Goal: Information Seeking & Learning: Learn about a topic

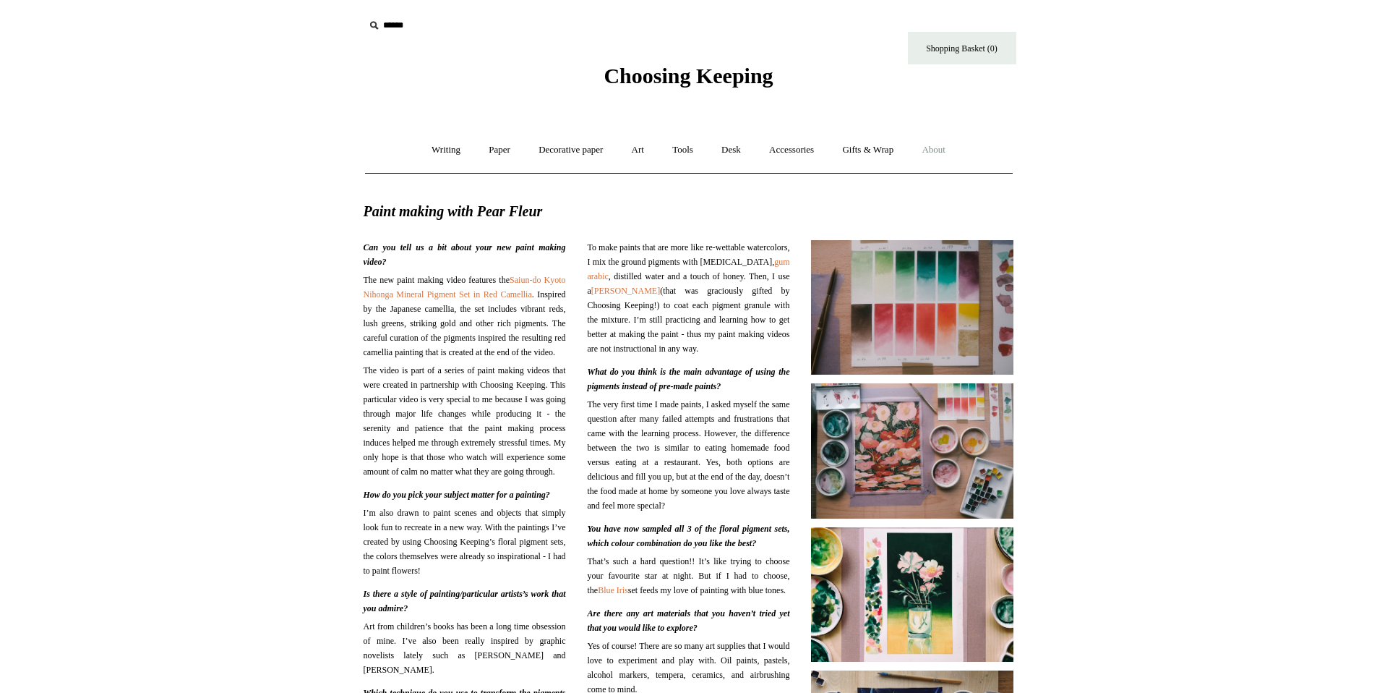
click at [944, 149] on link "About +" at bounding box center [934, 150] width 50 height 38
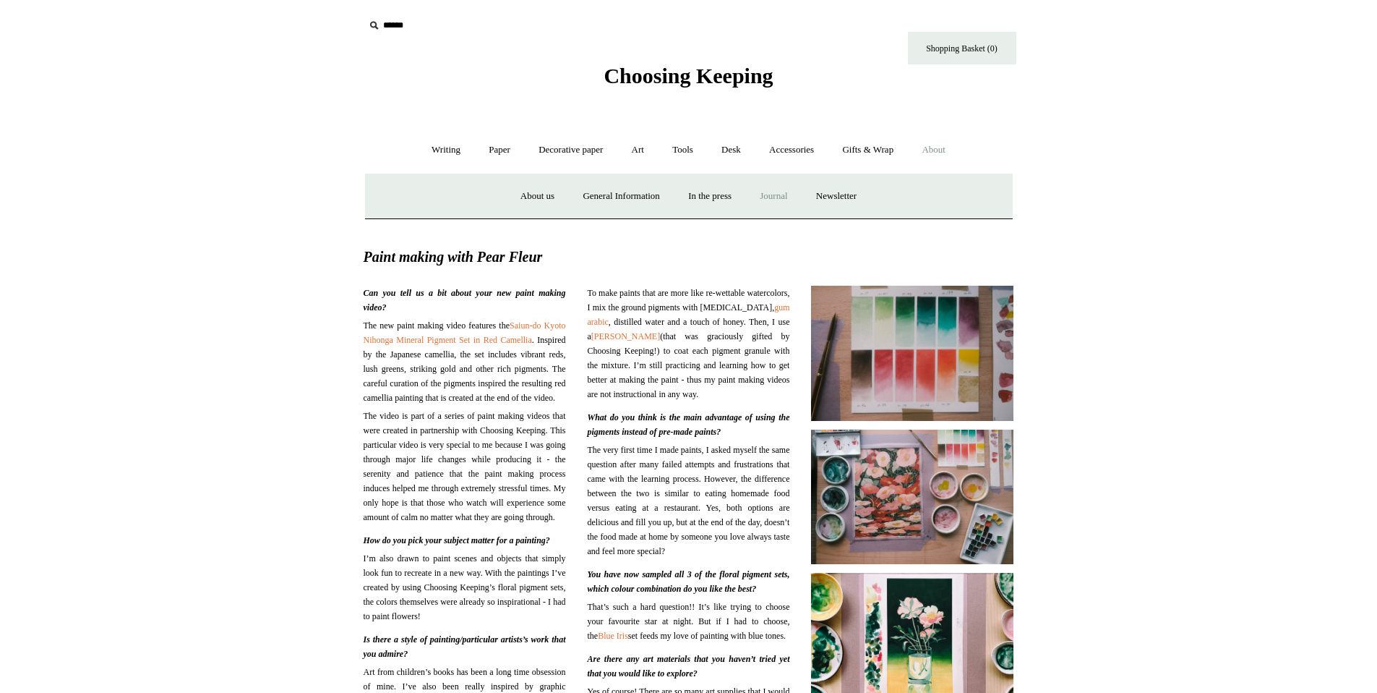
click at [790, 198] on link "Journal +" at bounding box center [773, 196] width 53 height 38
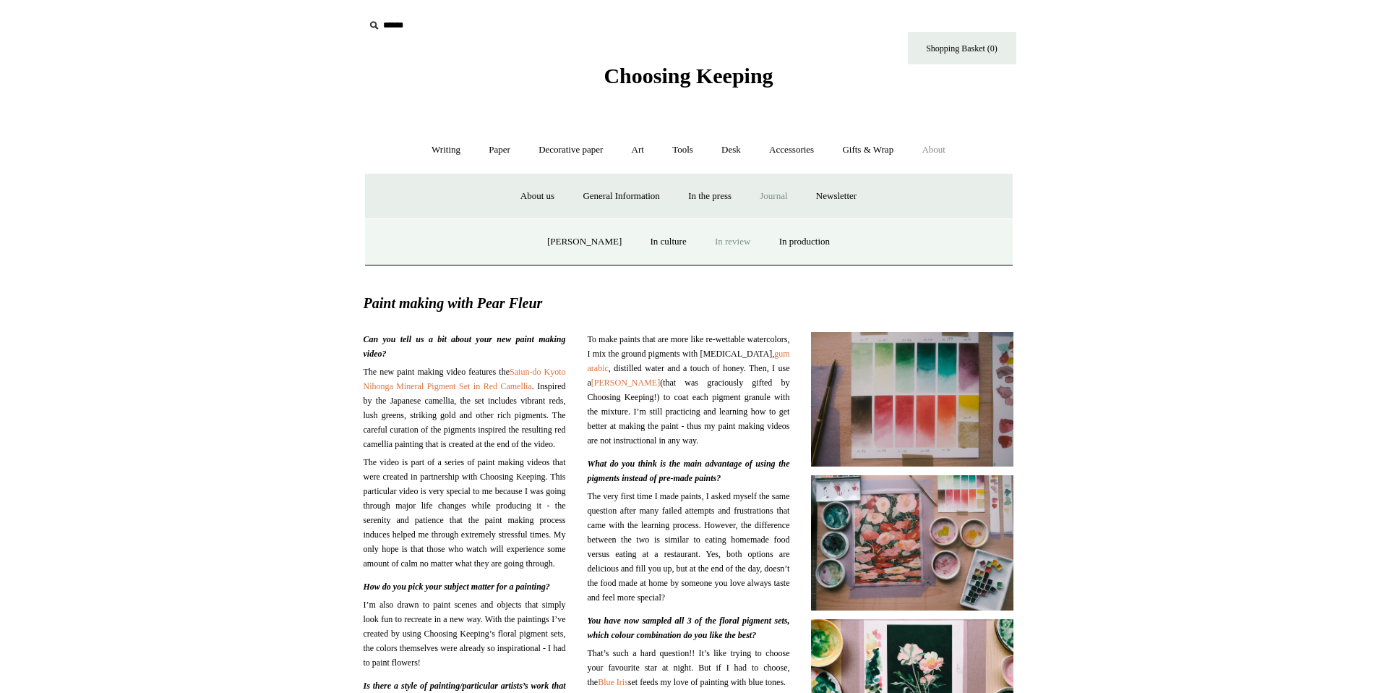
click at [721, 235] on link "In review" at bounding box center [732, 242] width 61 height 38
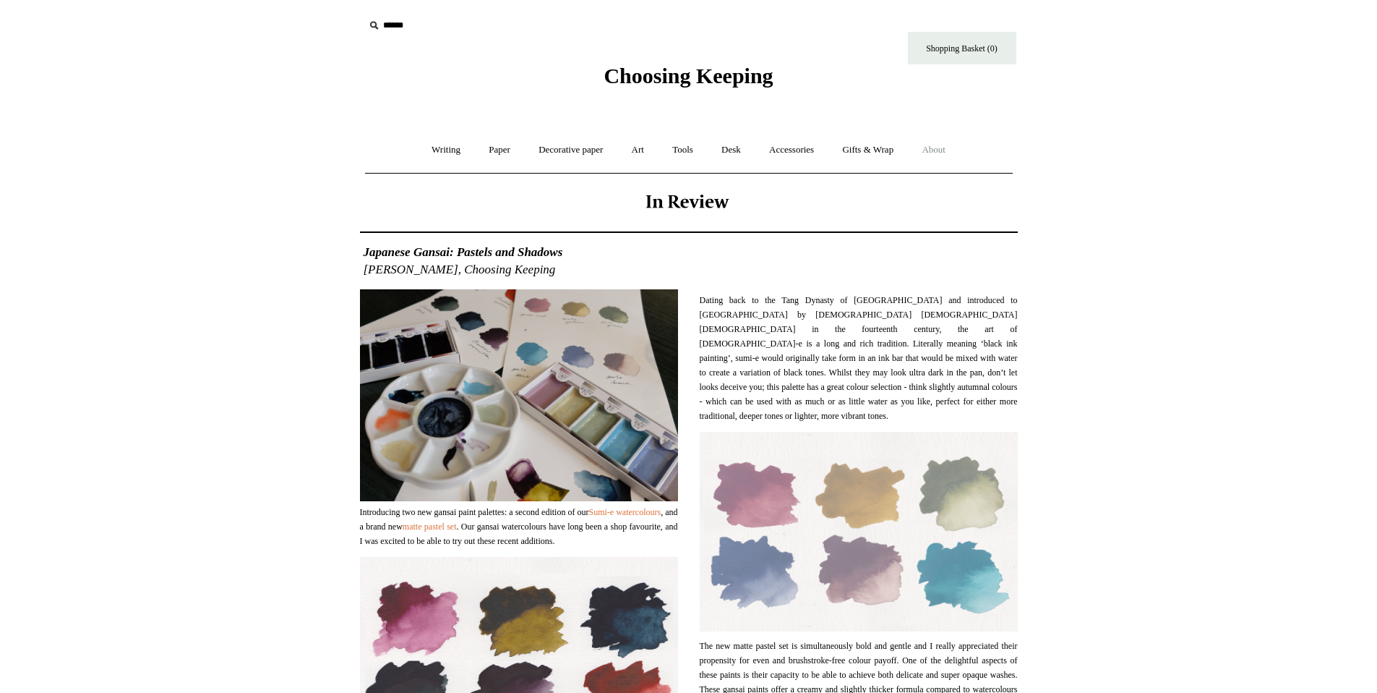
click at [940, 150] on link "About +" at bounding box center [934, 150] width 50 height 38
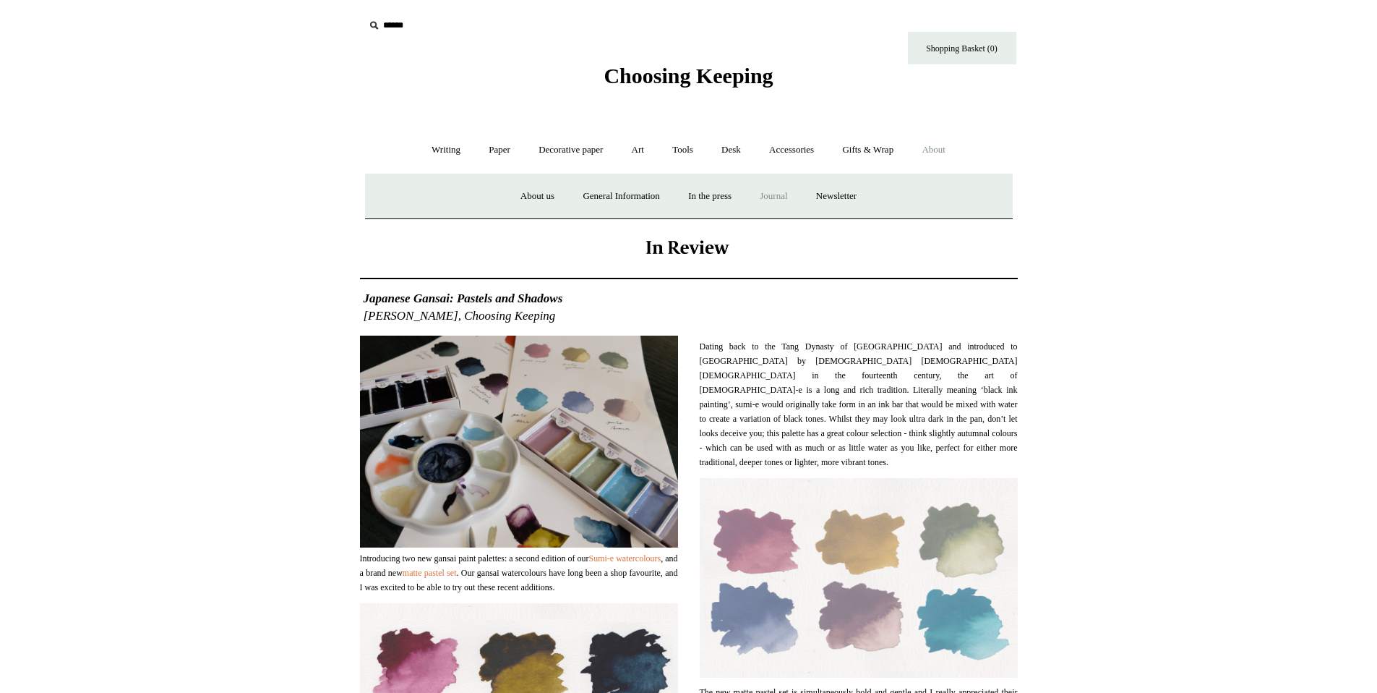
click at [775, 198] on link "Journal +" at bounding box center [773, 196] width 53 height 38
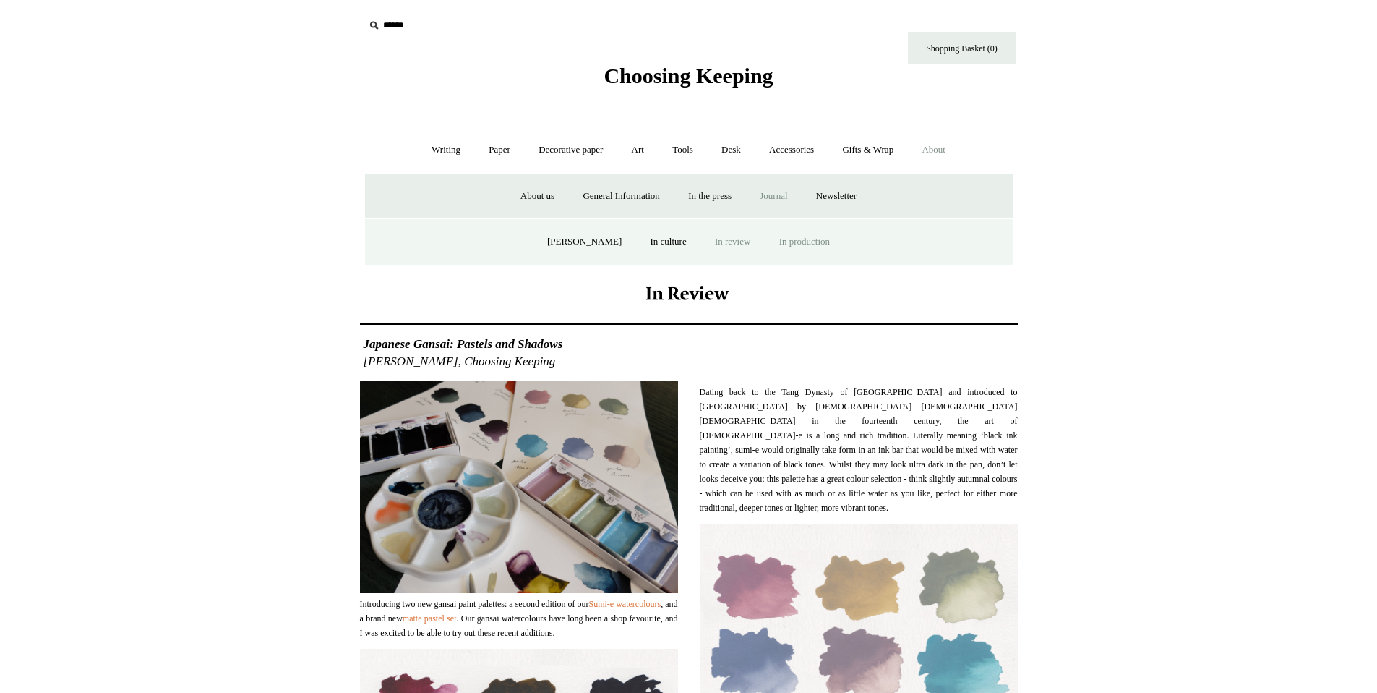
click at [797, 248] on link "In production" at bounding box center [804, 242] width 77 height 38
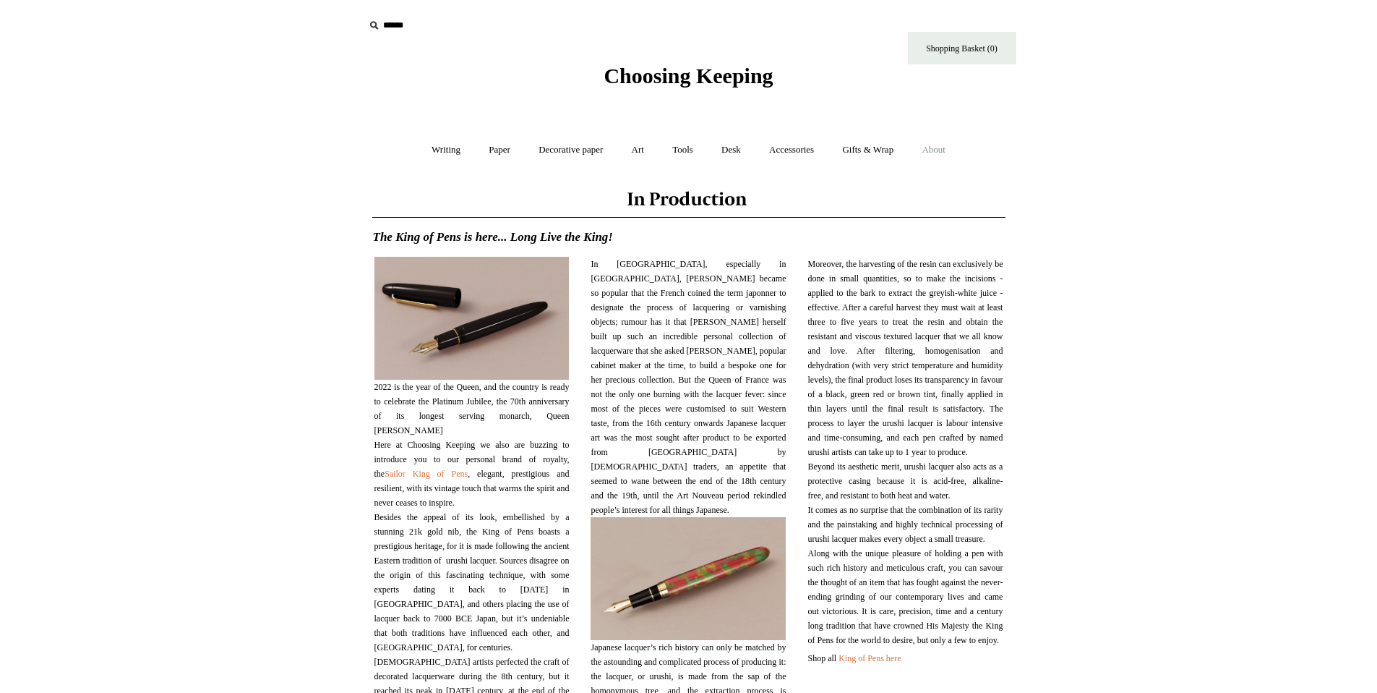
click at [946, 147] on link "About +" at bounding box center [934, 150] width 50 height 38
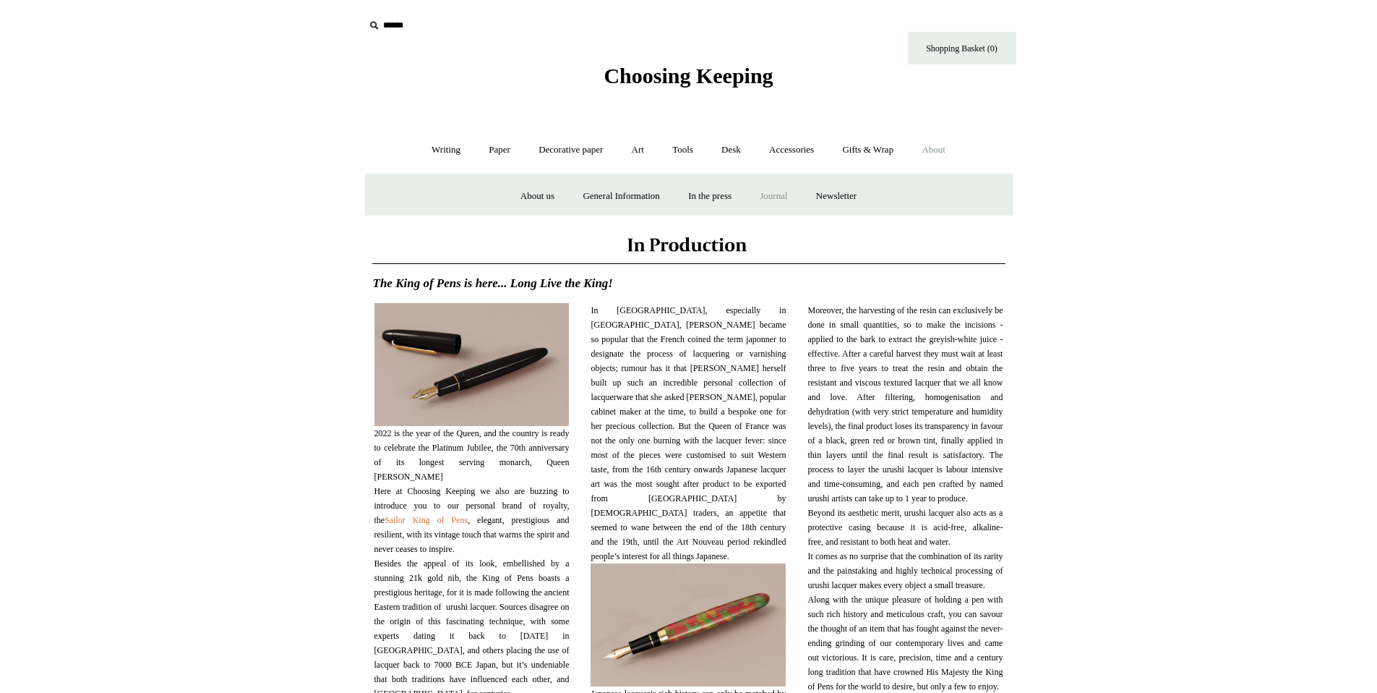
click at [788, 192] on link "Journal +" at bounding box center [773, 196] width 53 height 38
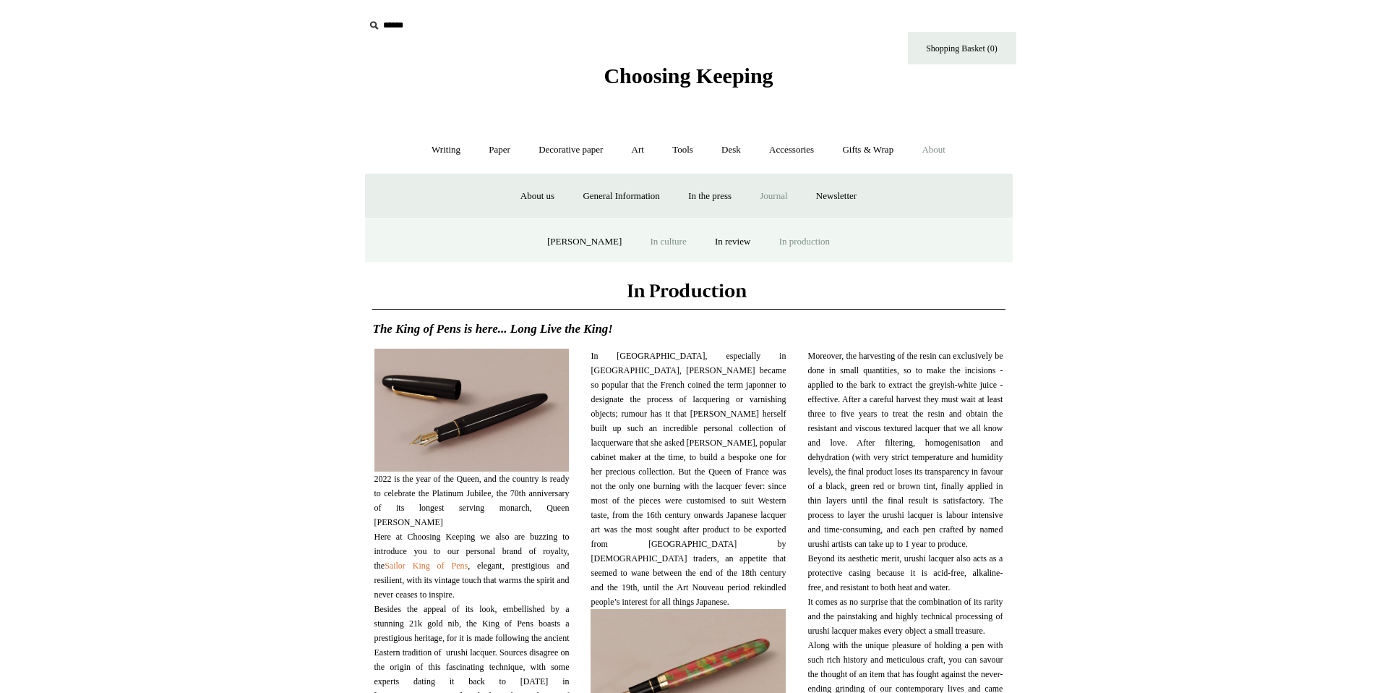
click at [645, 240] on link "In culture" at bounding box center [669, 242] width 62 height 38
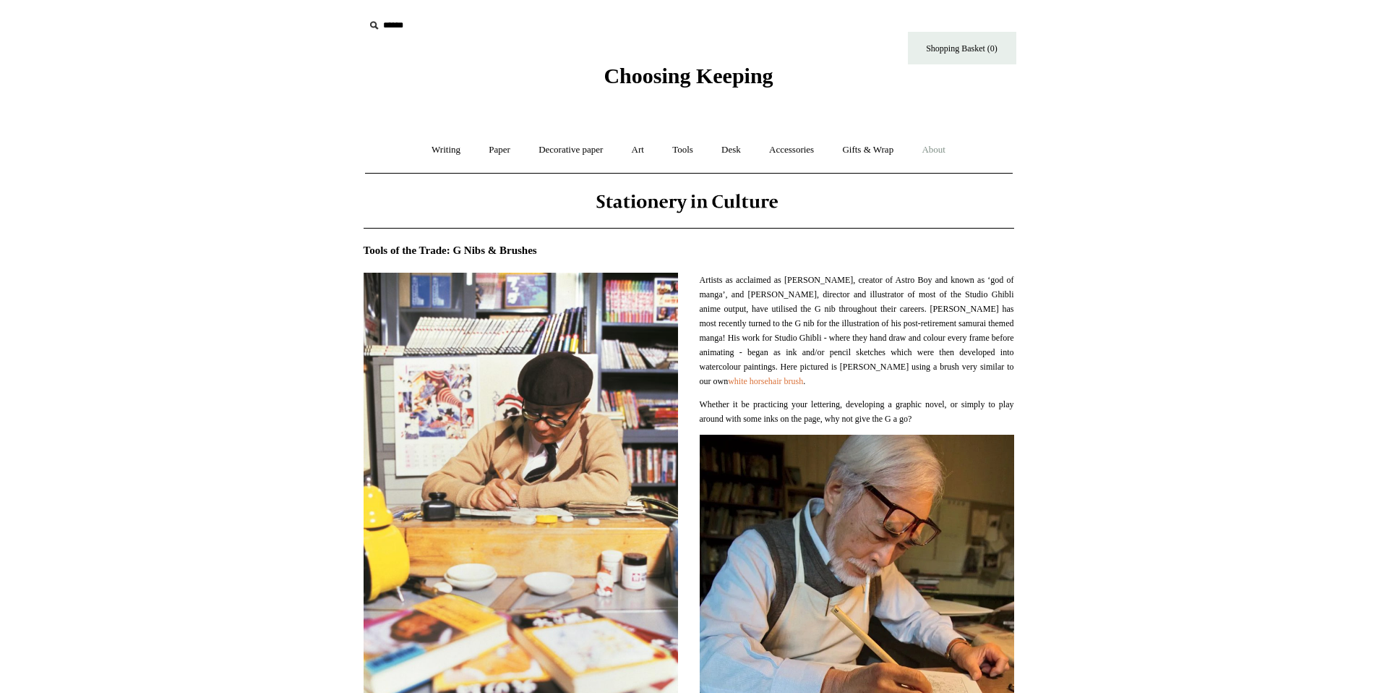
click at [935, 155] on link "About +" at bounding box center [934, 150] width 50 height 38
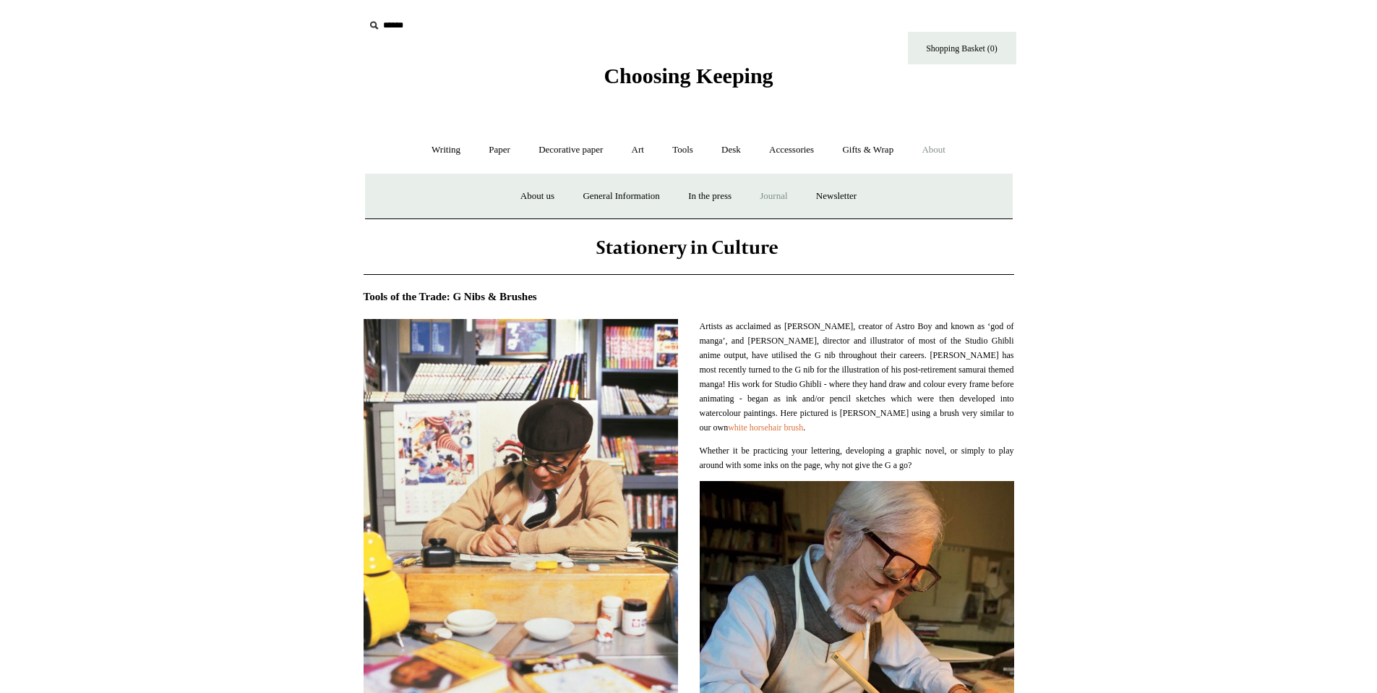
click at [778, 197] on link "Journal +" at bounding box center [773, 196] width 53 height 38
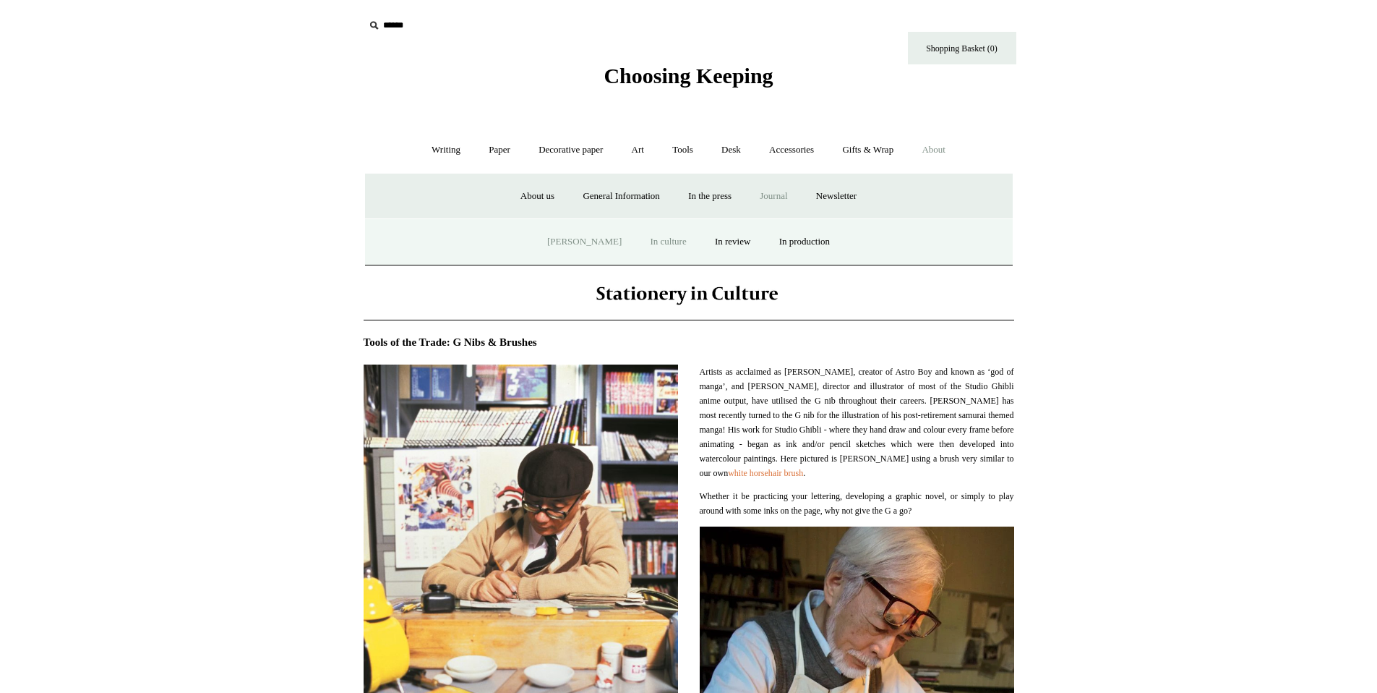
click at [597, 244] on link "[PERSON_NAME]" at bounding box center [584, 242] width 100 height 38
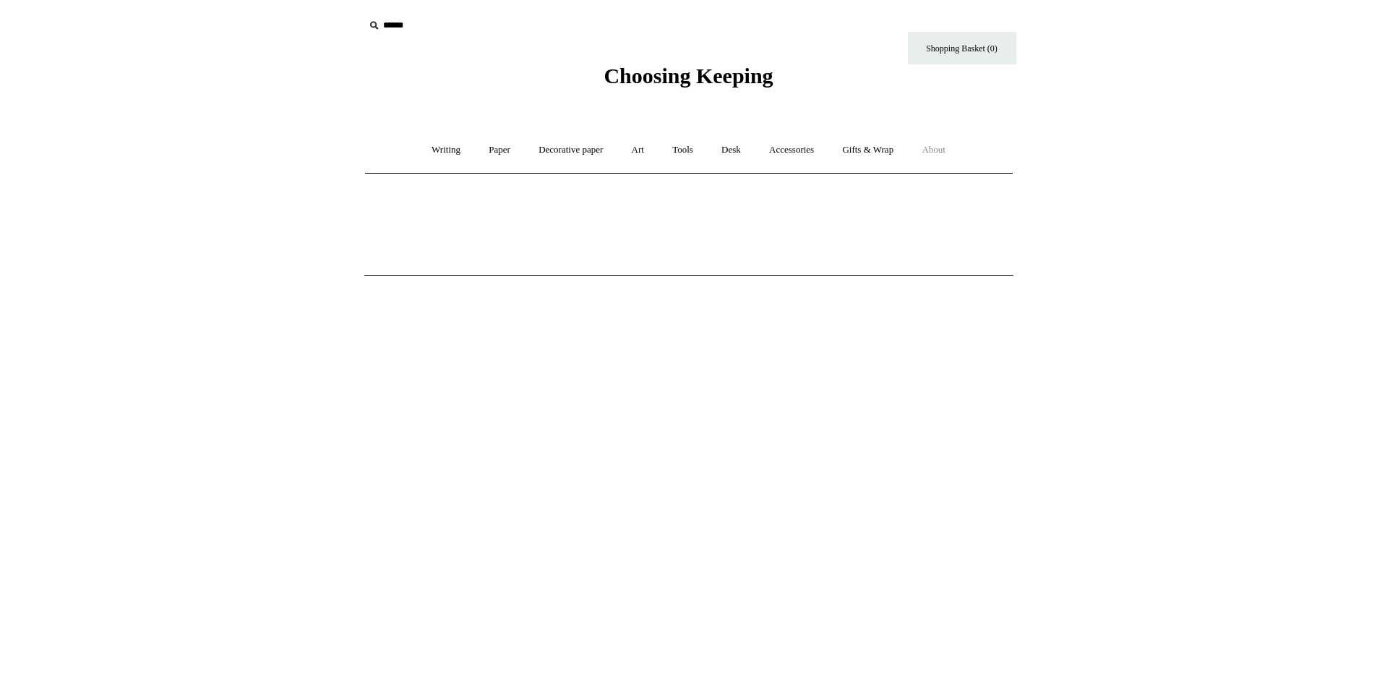
click at [933, 150] on link "About +" at bounding box center [934, 150] width 50 height 38
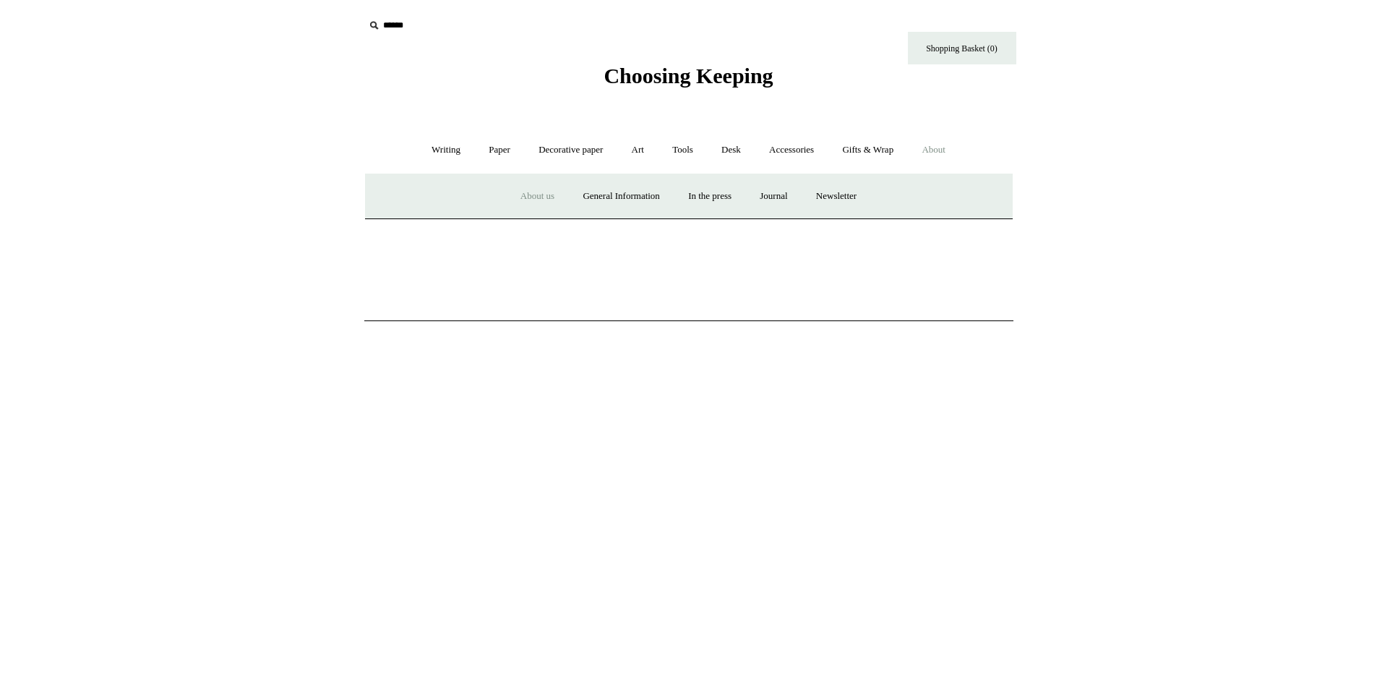
click at [526, 197] on link "About us" at bounding box center [537, 196] width 60 height 38
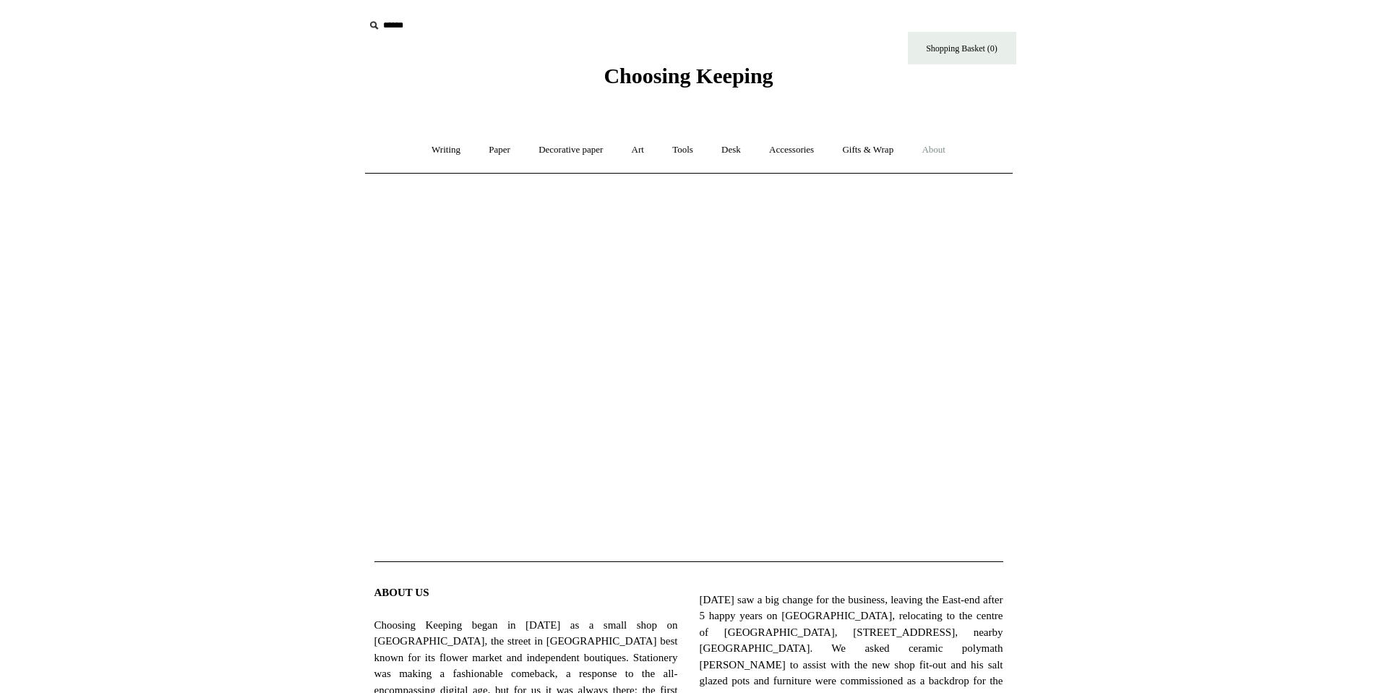
click at [949, 152] on link "About +" at bounding box center [934, 150] width 50 height 38
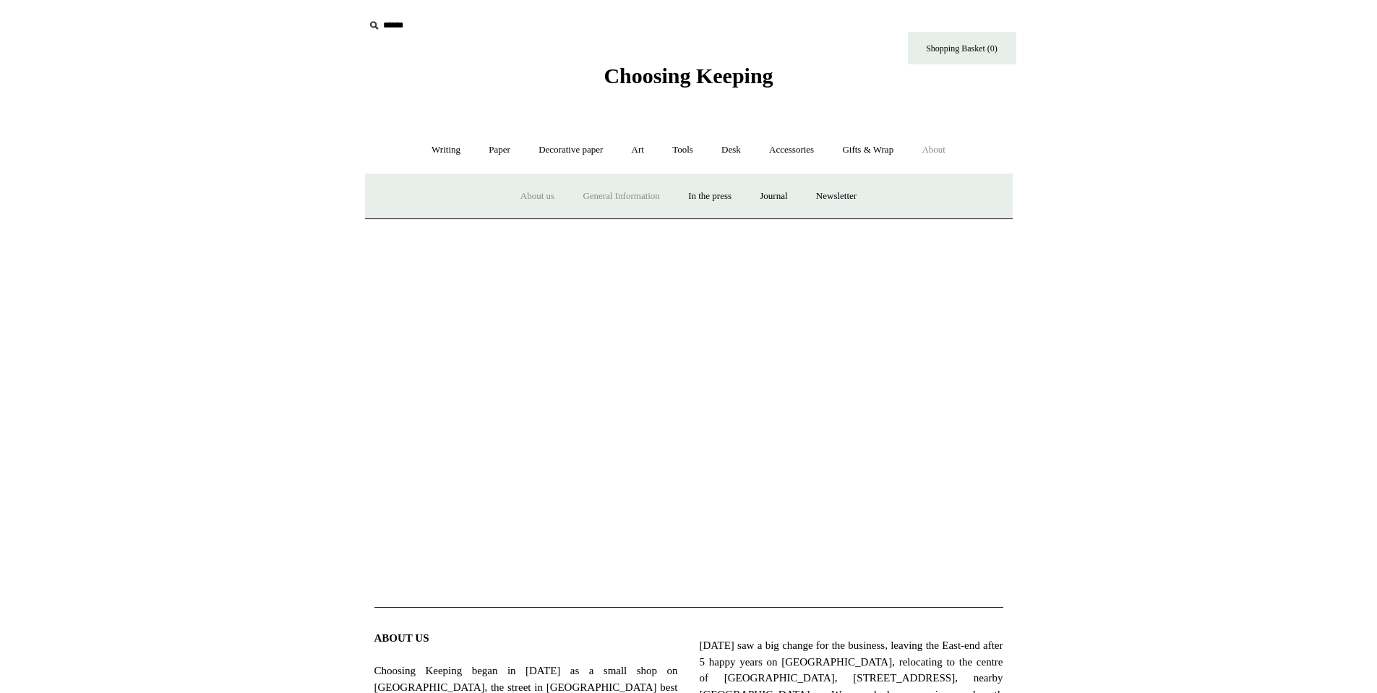
click at [639, 192] on link "General Information" at bounding box center [621, 196] width 103 height 38
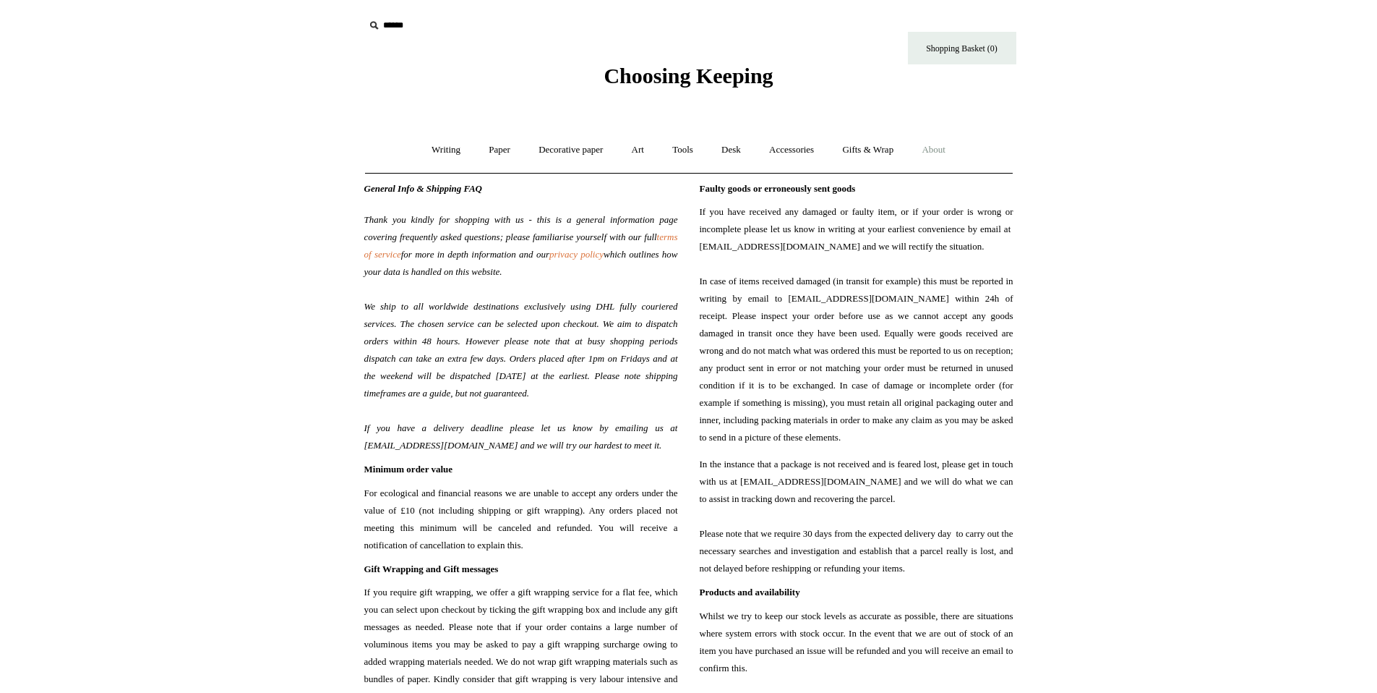
click at [941, 150] on link "About +" at bounding box center [934, 150] width 50 height 38
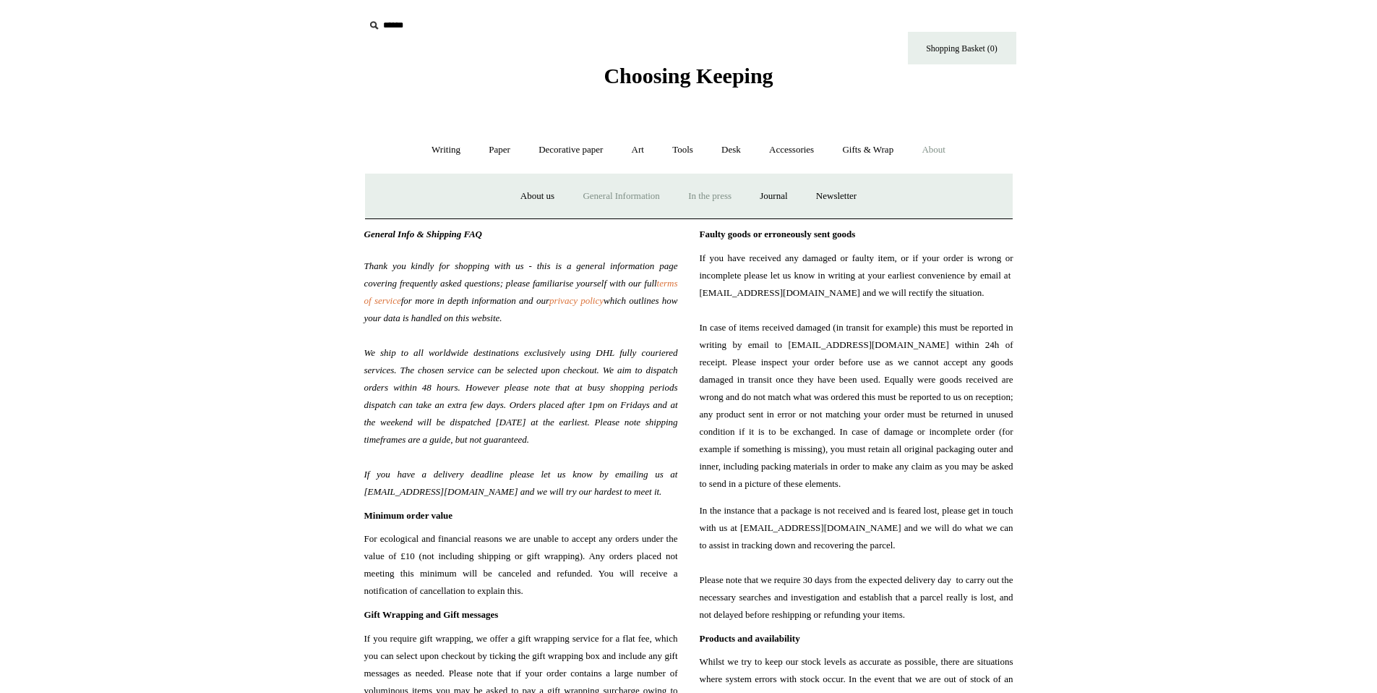
click at [729, 189] on link "In the press" at bounding box center [709, 196] width 69 height 38
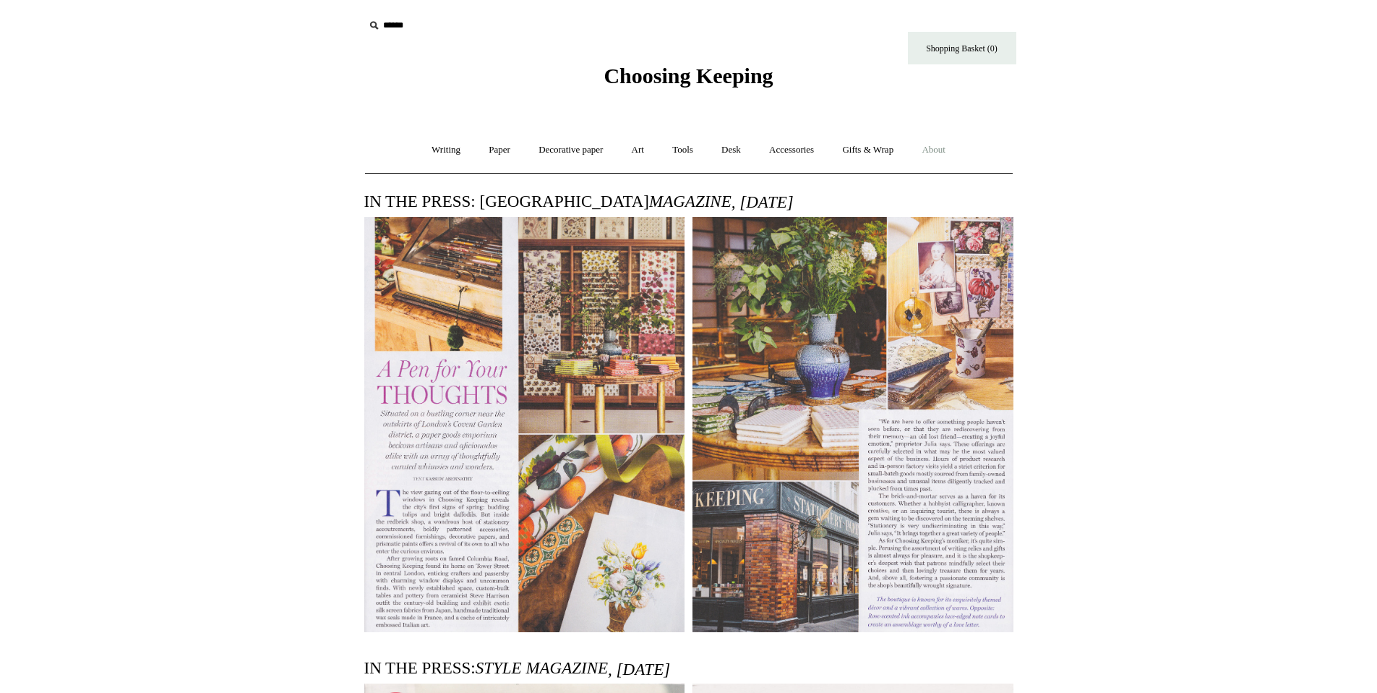
click at [945, 154] on link "About +" at bounding box center [934, 150] width 50 height 38
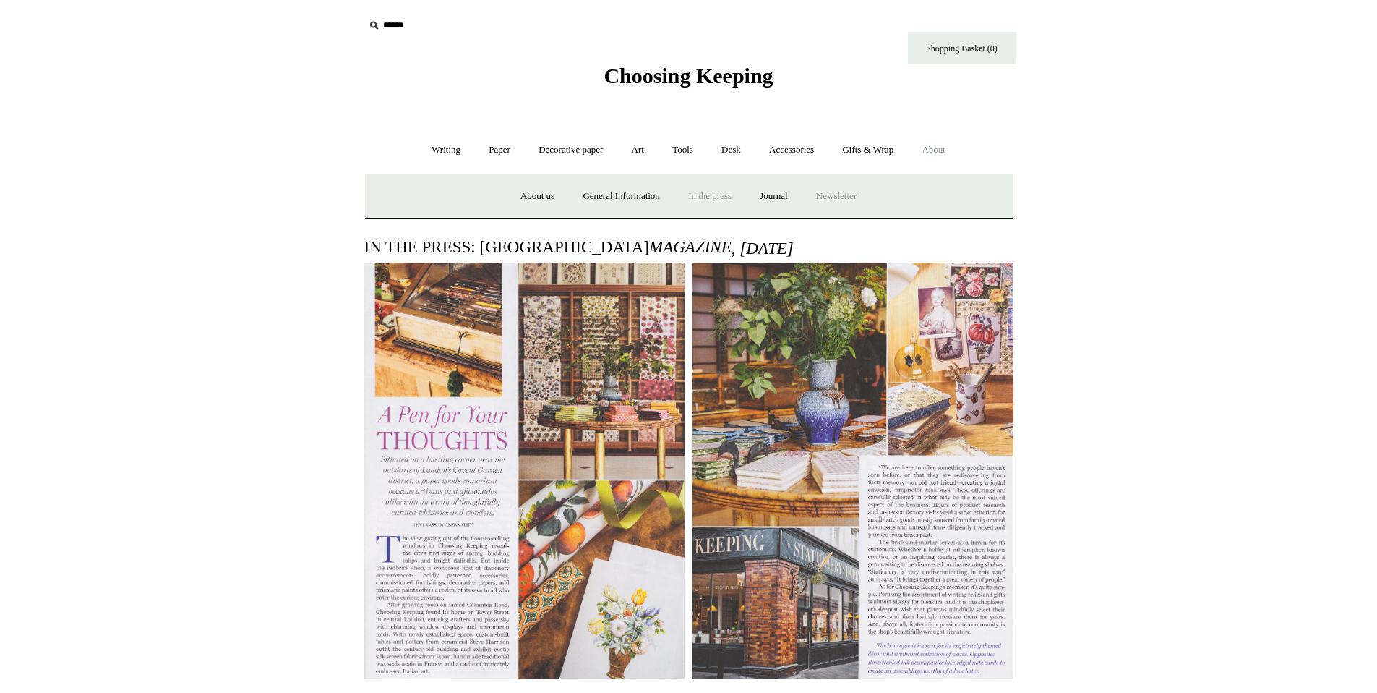
click at [847, 200] on a"] "Newsletter" at bounding box center [836, 196] width 67 height 38
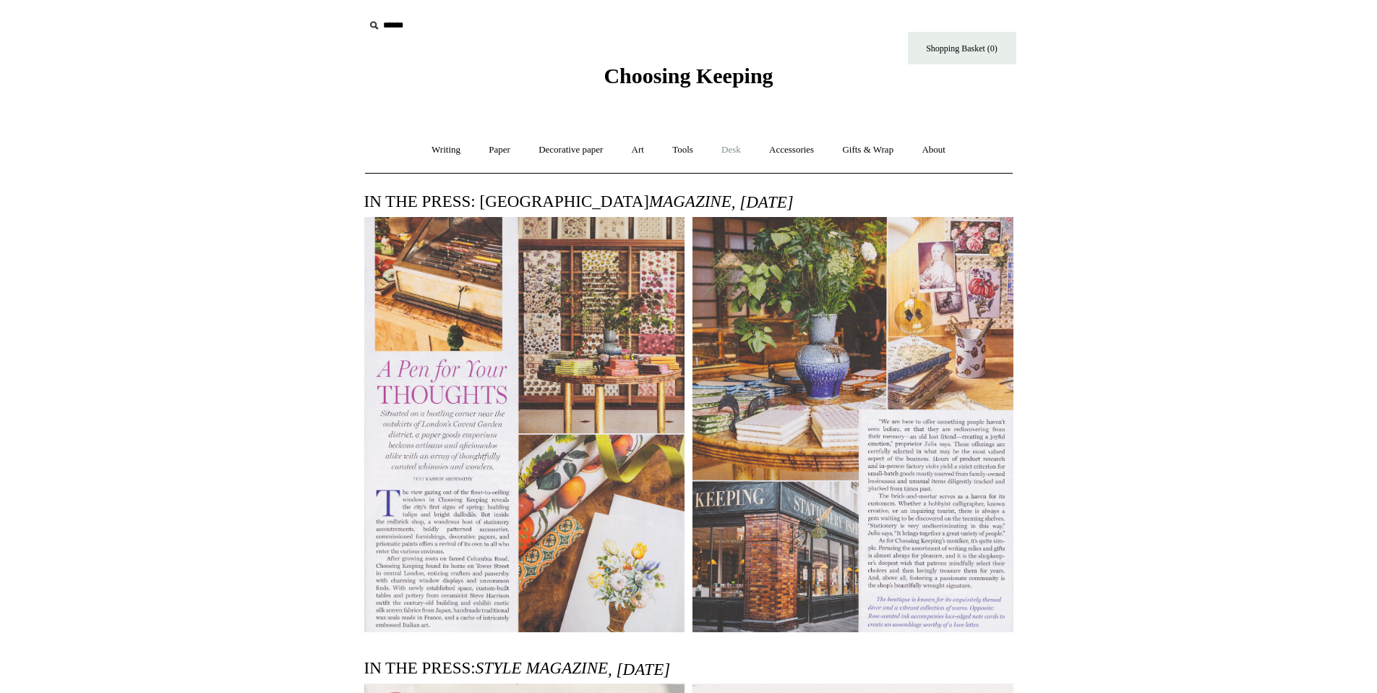
click at [734, 154] on link "Desk +" at bounding box center [731, 150] width 46 height 38
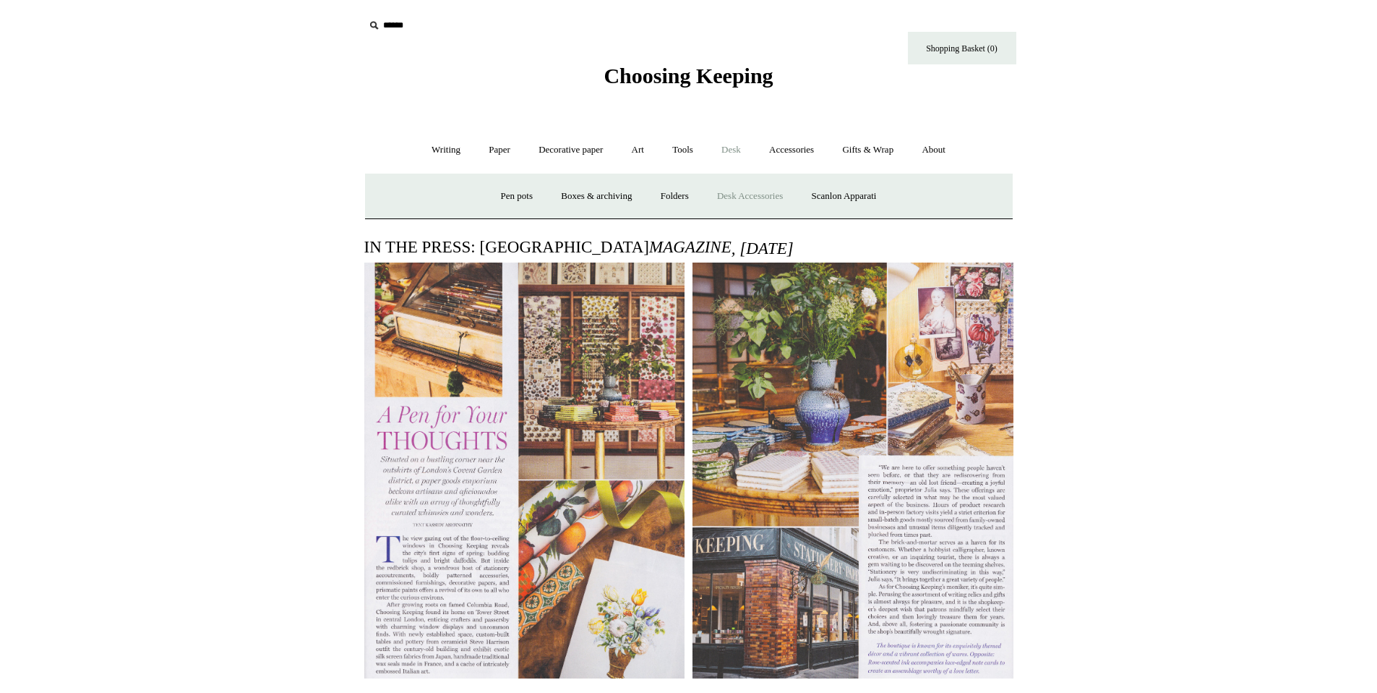
click at [739, 189] on link "Desk Accessories" at bounding box center [750, 196] width 92 height 38
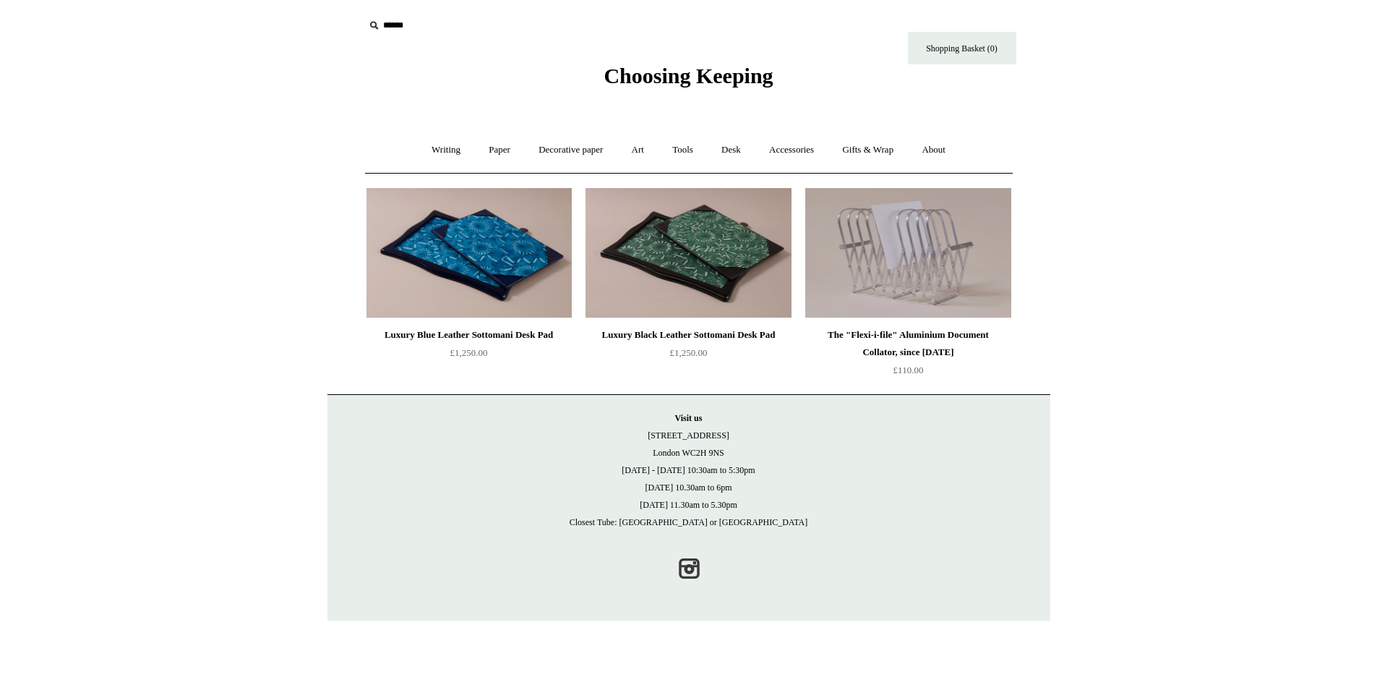
click at [929, 274] on img at bounding box center [907, 253] width 205 height 130
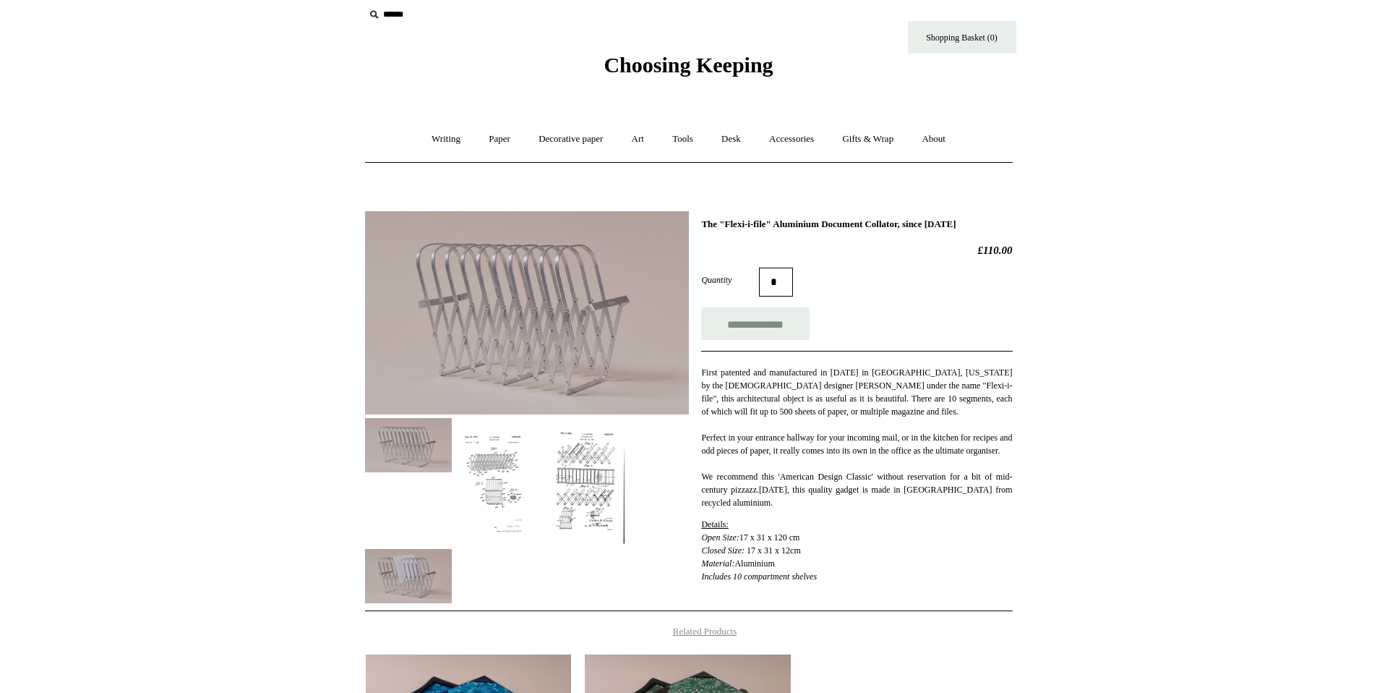
scroll to position [137, 0]
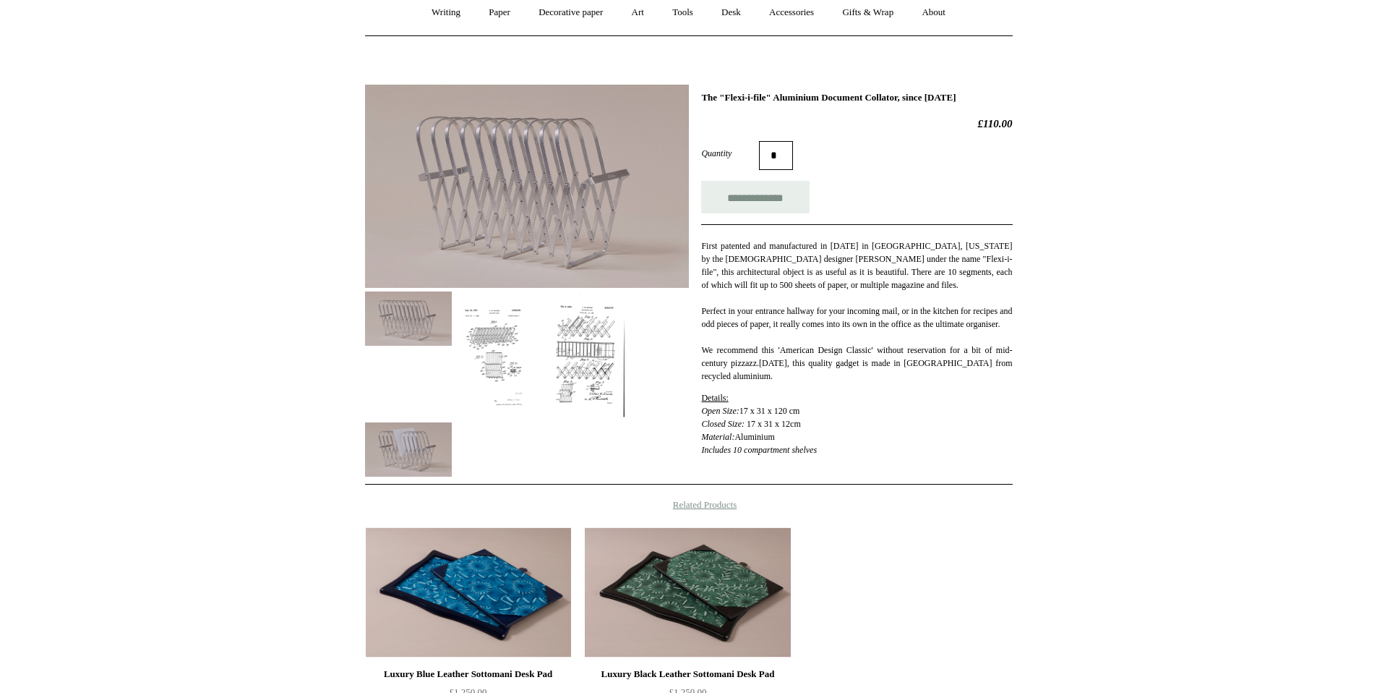
click at [499, 366] on img at bounding box center [498, 354] width 87 height 127
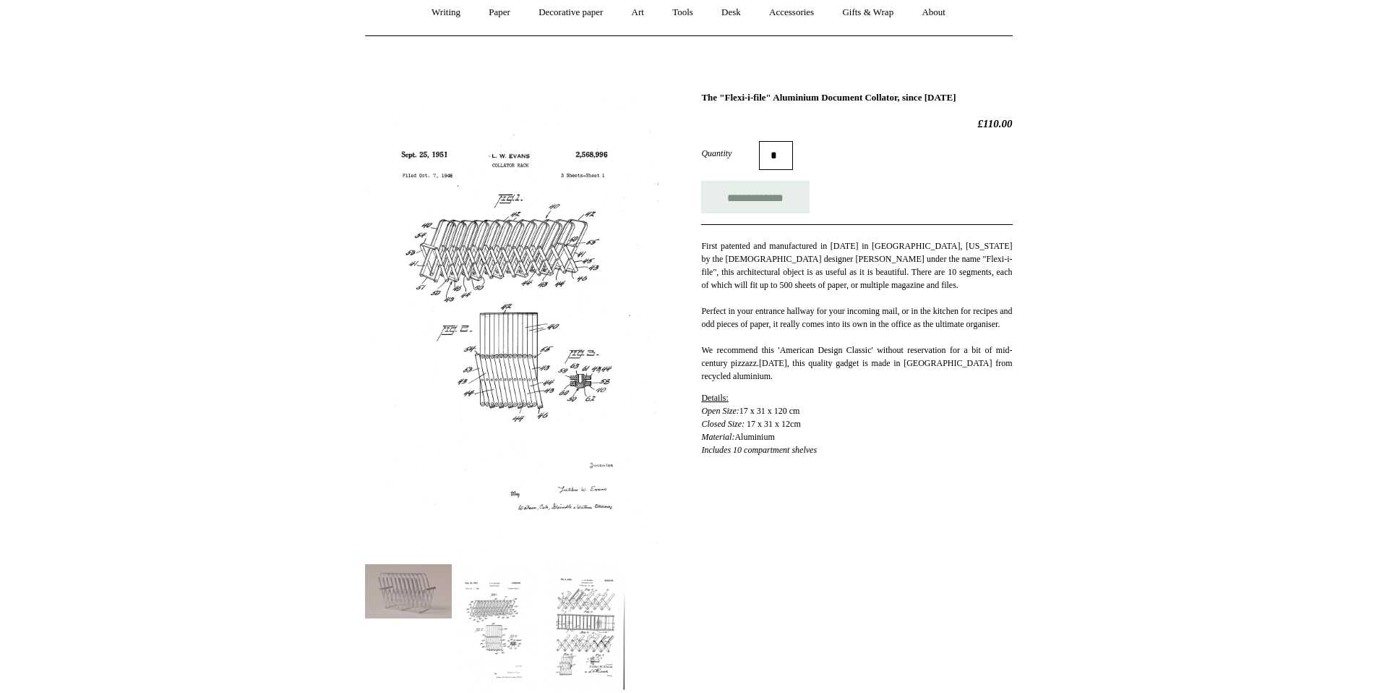
click at [583, 596] on img at bounding box center [589, 627] width 87 height 127
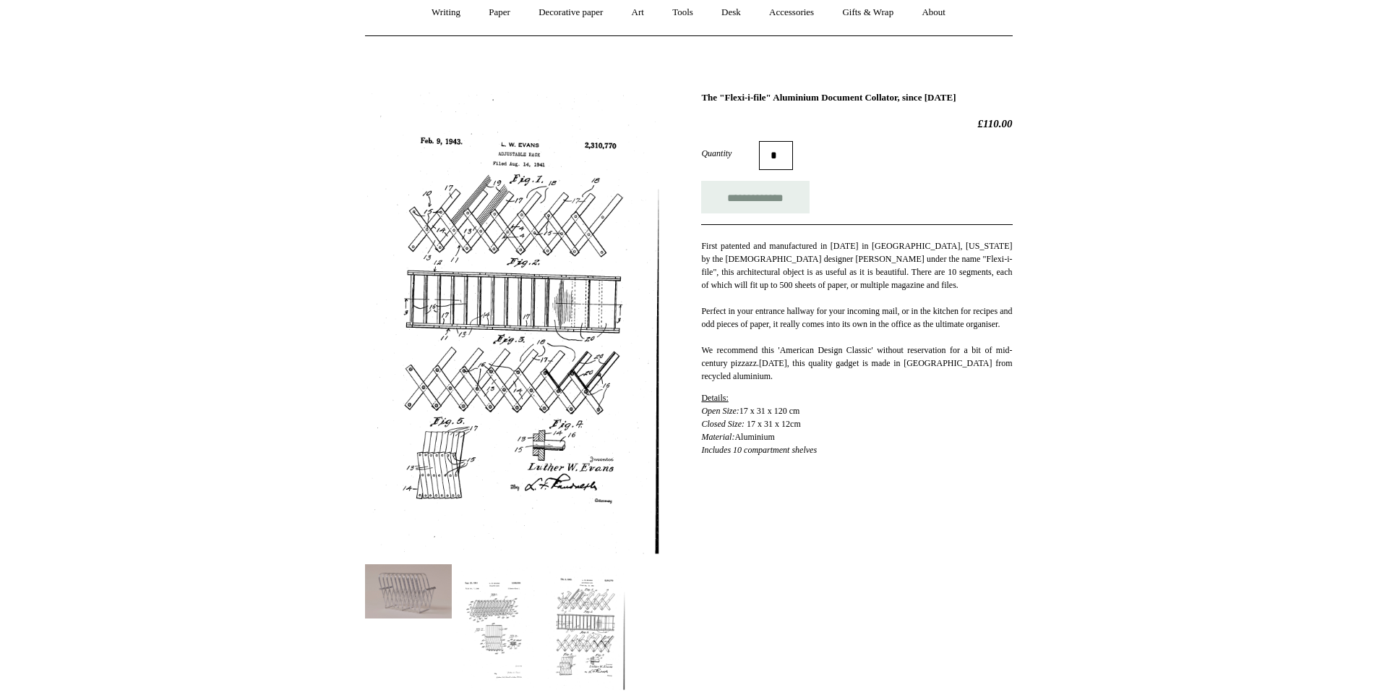
click at [414, 586] on img at bounding box center [408, 591] width 87 height 54
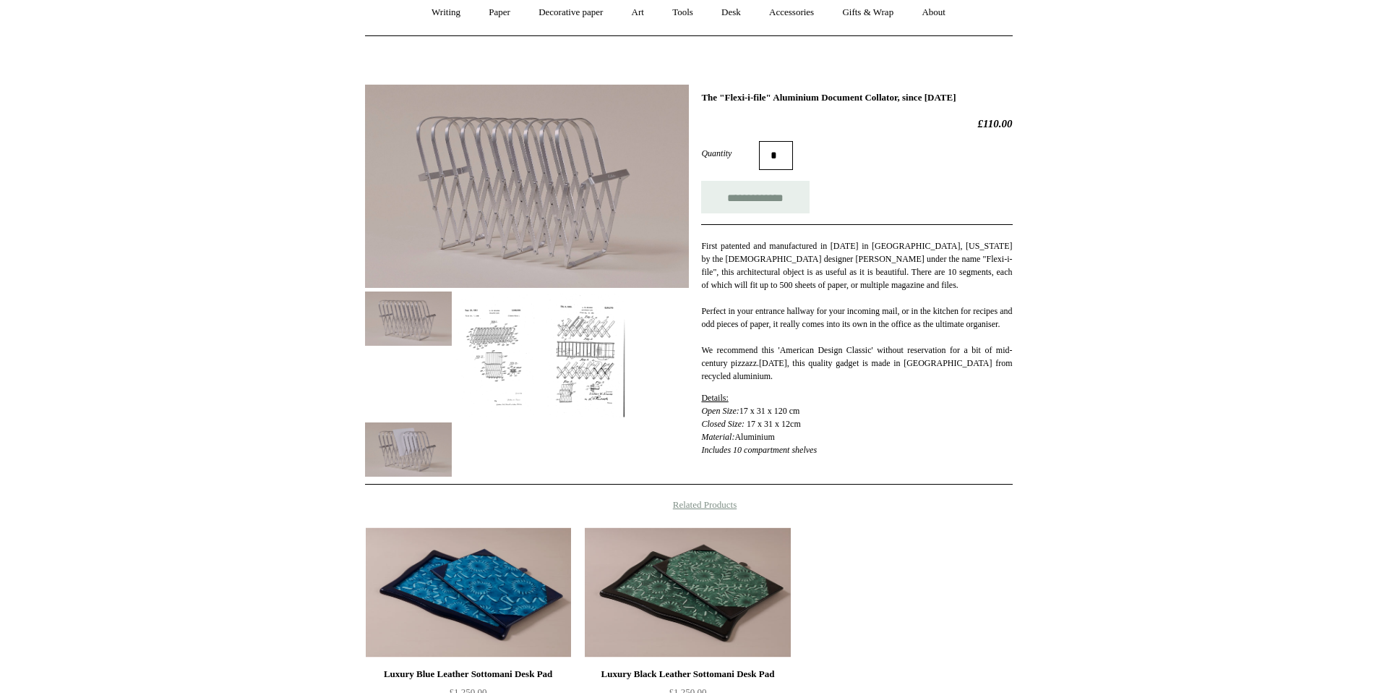
click at [419, 432] on img at bounding box center [408, 449] width 87 height 54
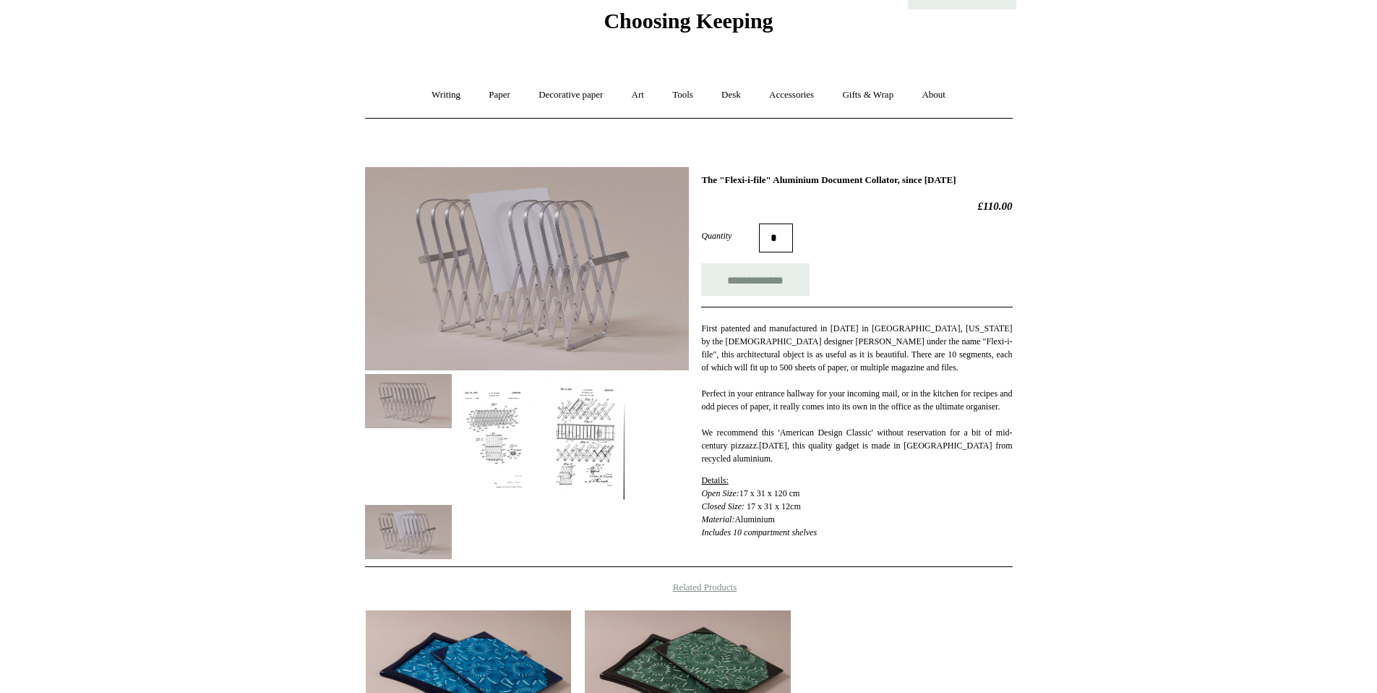
scroll to position [17, 0]
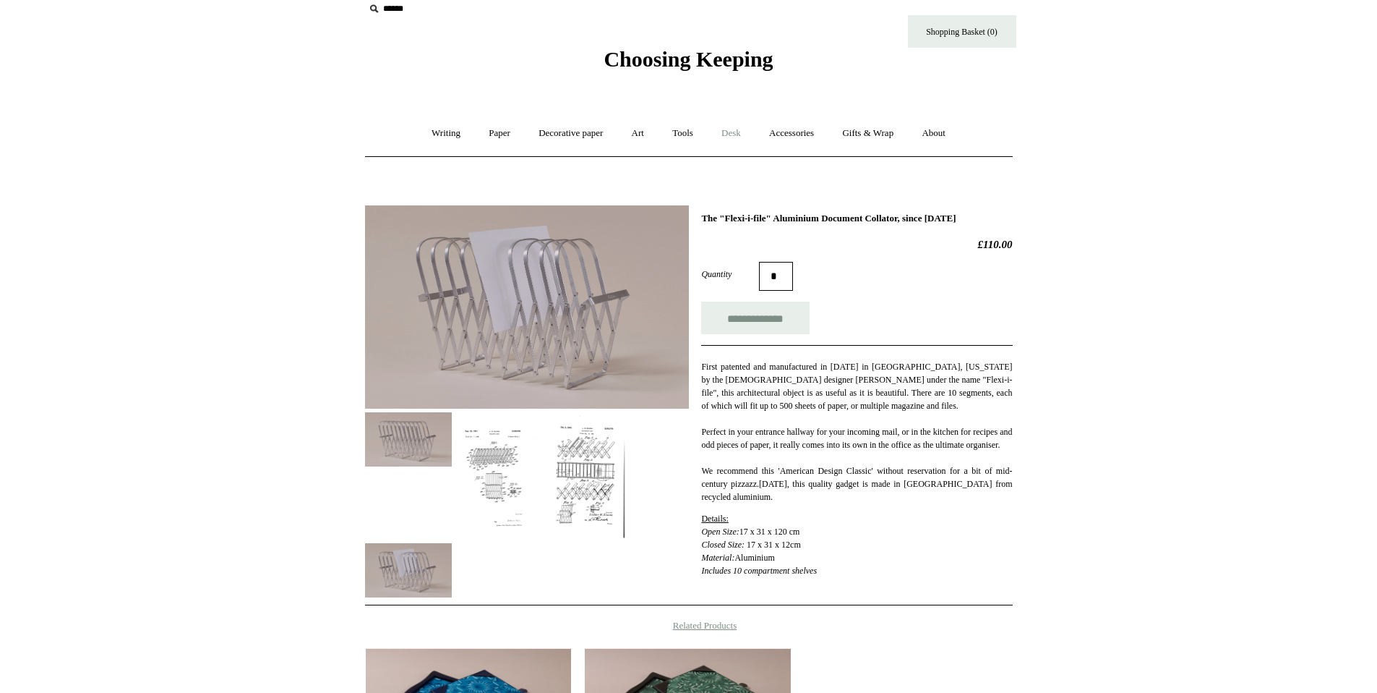
click at [737, 132] on link "Desk +" at bounding box center [731, 133] width 46 height 38
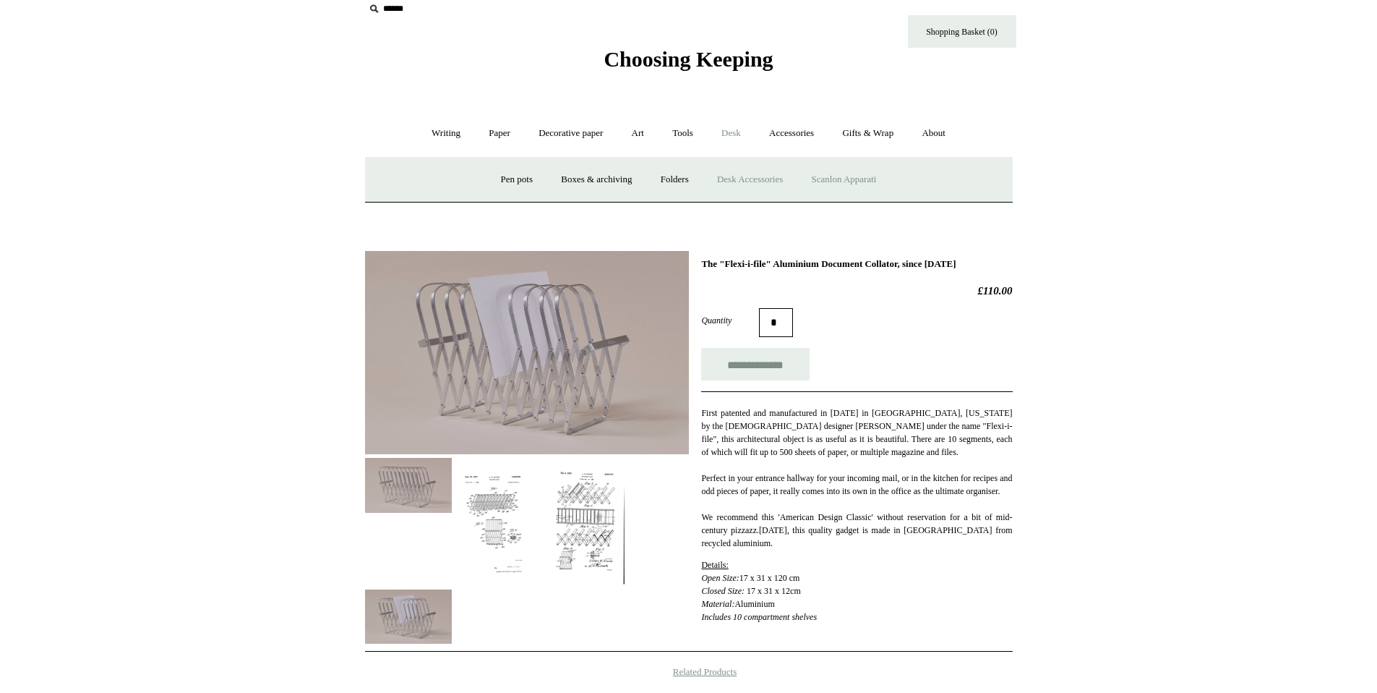
click at [862, 179] on link "Scanlon Apparati" at bounding box center [844, 179] width 91 height 38
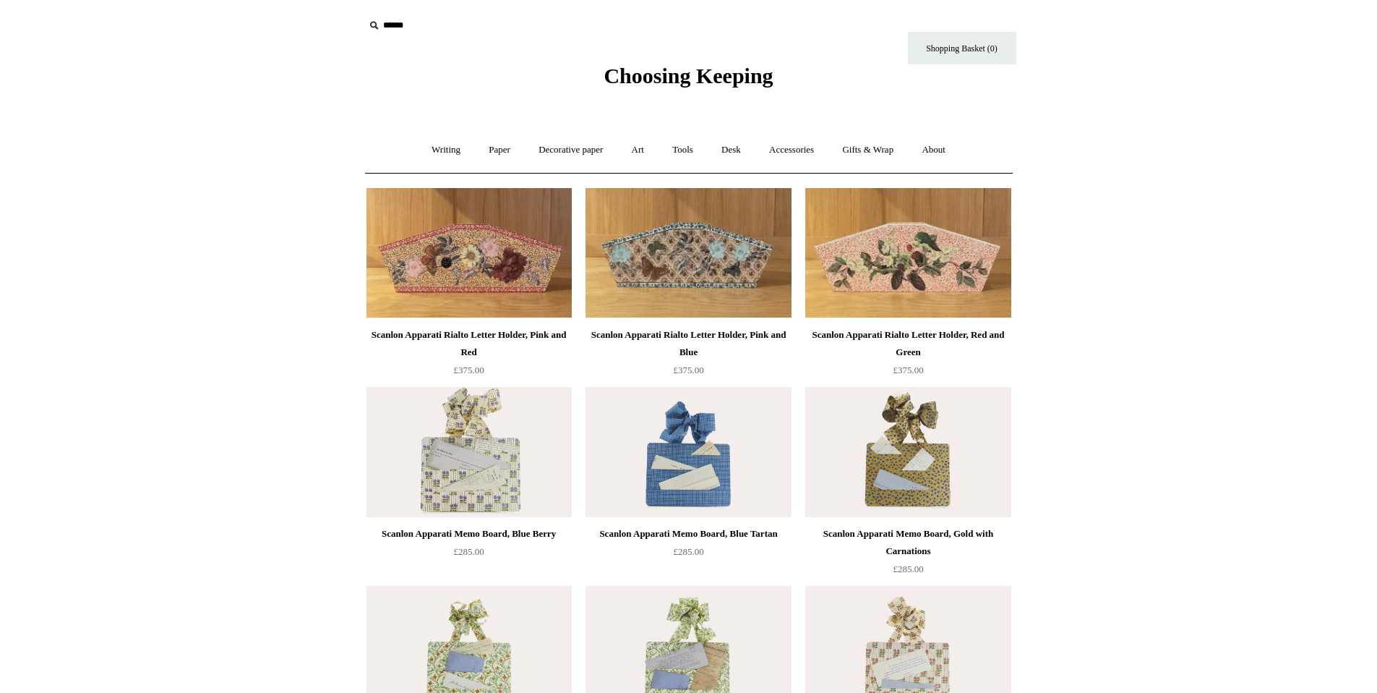
click at [960, 236] on img at bounding box center [907, 253] width 205 height 130
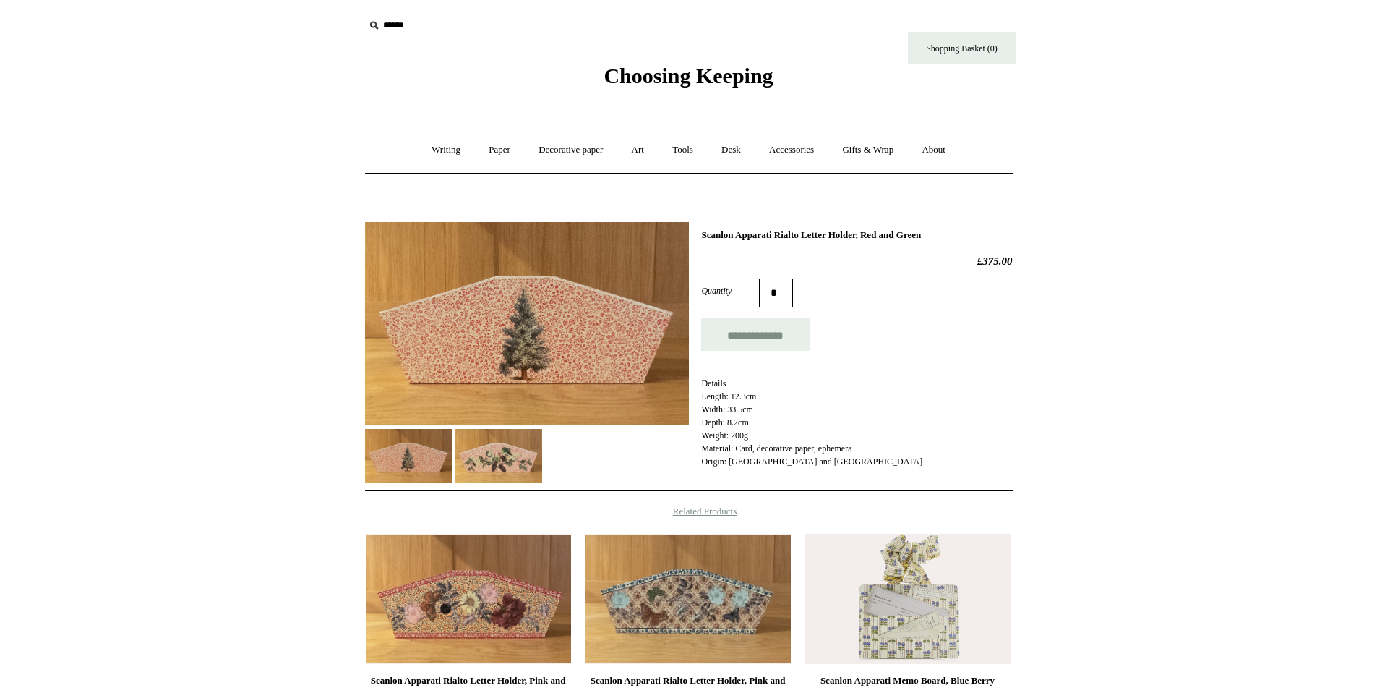
click at [514, 457] on img at bounding box center [498, 456] width 87 height 54
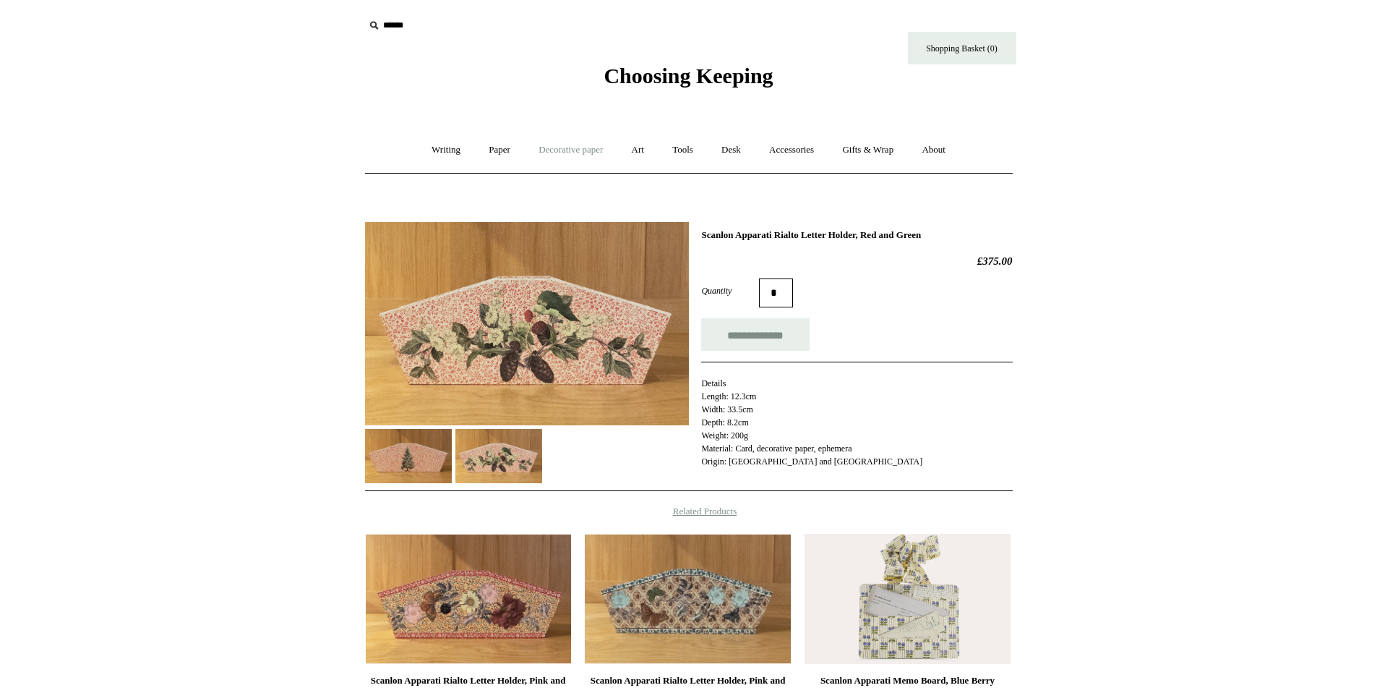
click at [546, 155] on link "Decorative paper +" at bounding box center [571, 150] width 90 height 38
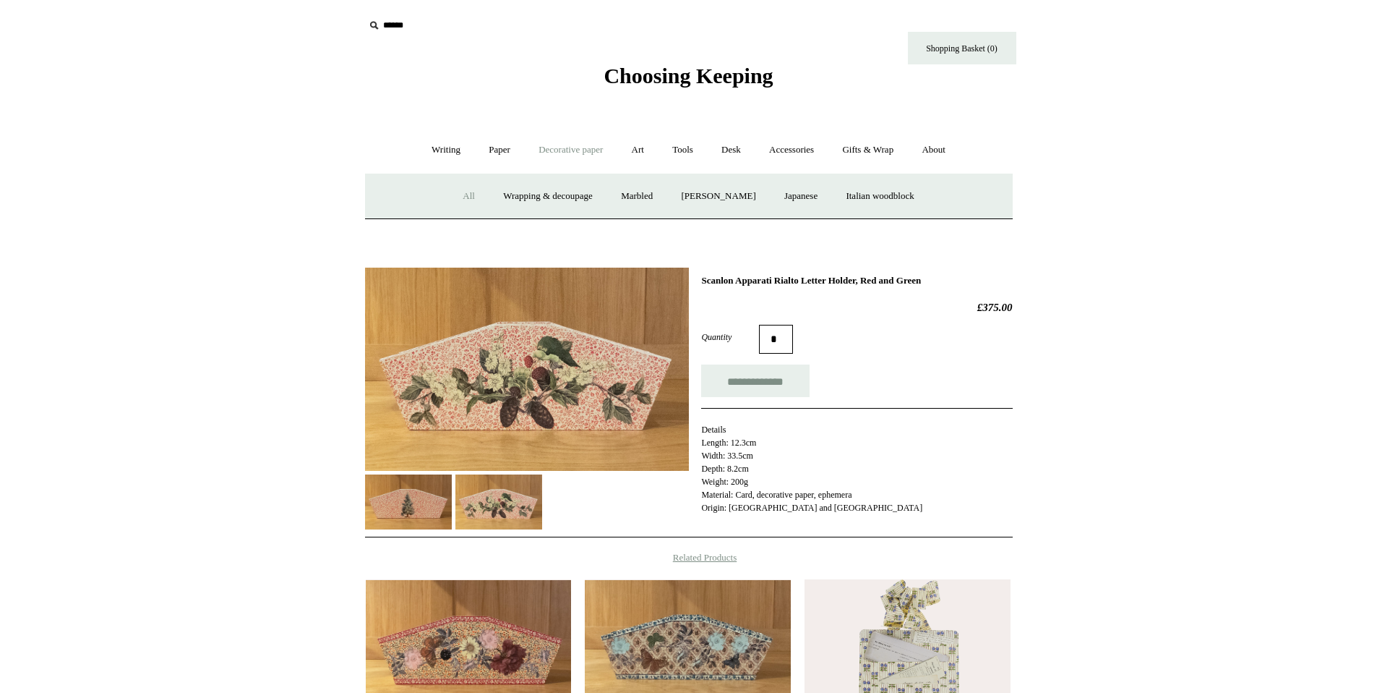
click at [461, 196] on link "All" at bounding box center [469, 196] width 38 height 38
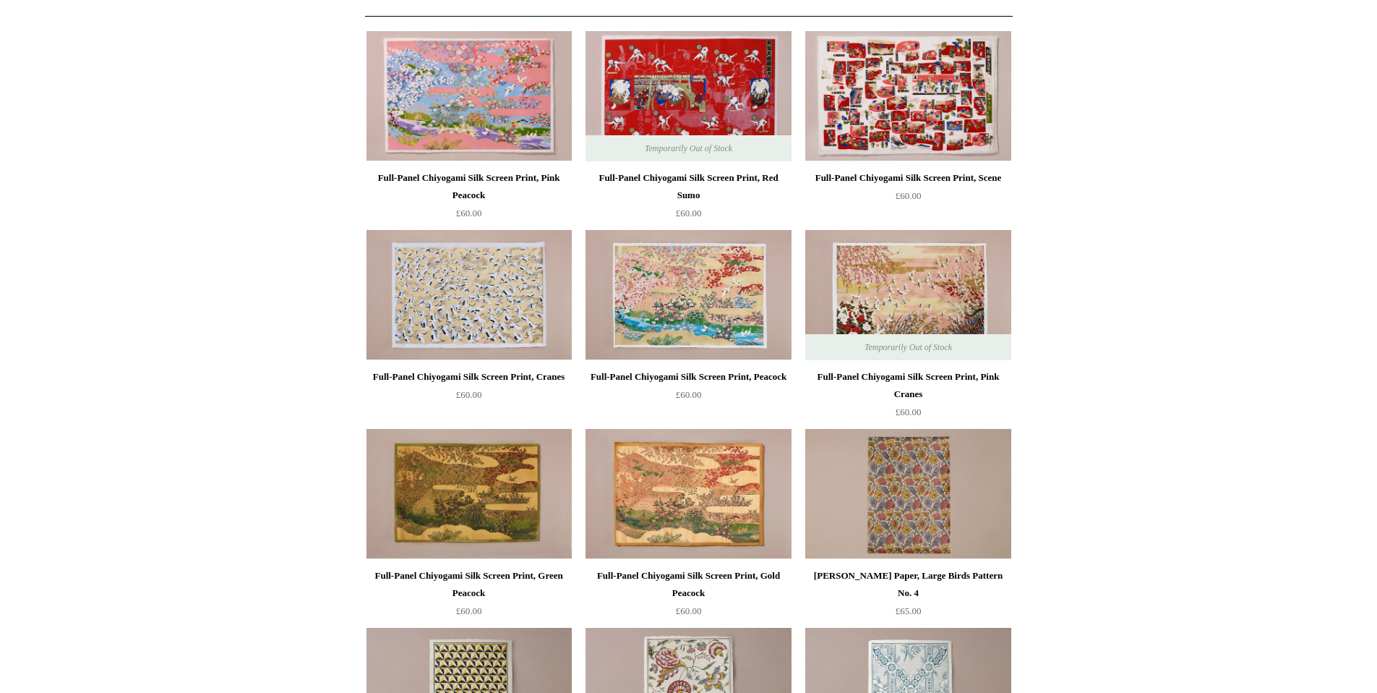
scroll to position [158, 0]
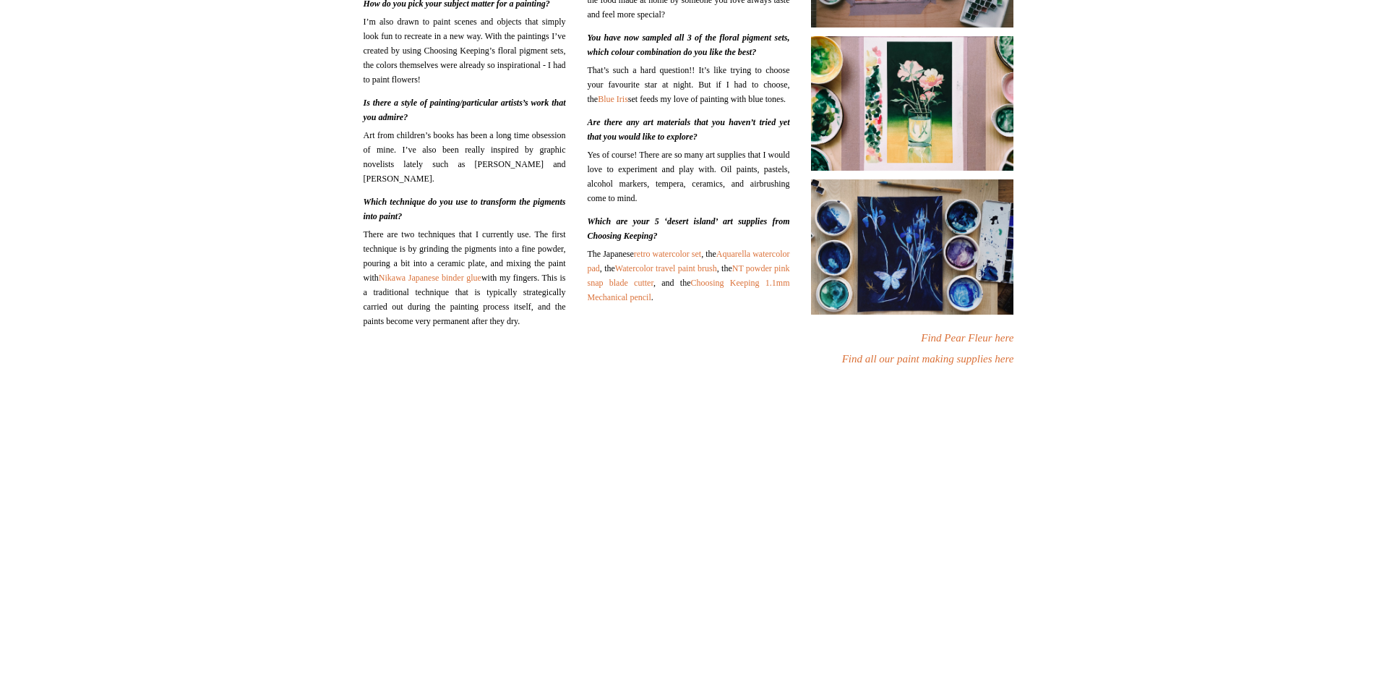
scroll to position [526, 0]
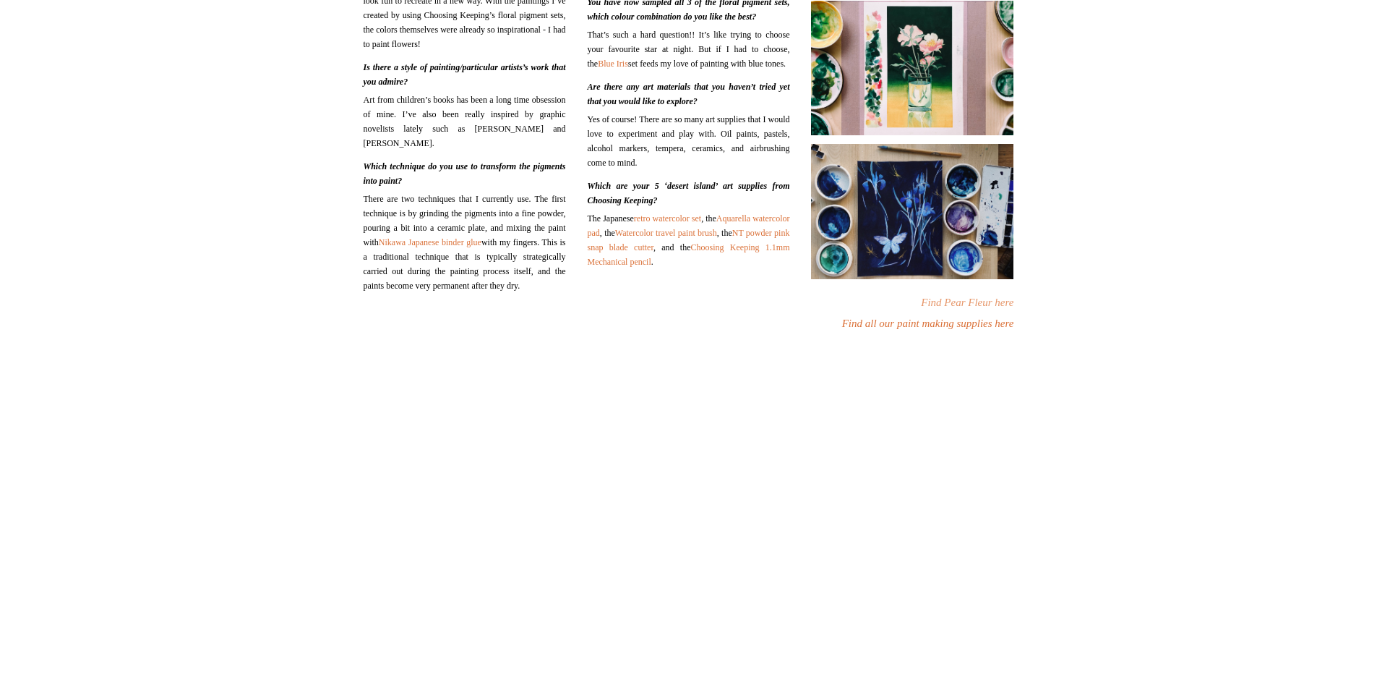
click at [941, 296] on link "Find Pear Fleur here" at bounding box center [967, 302] width 93 height 12
